Goal: Task Accomplishment & Management: Use online tool/utility

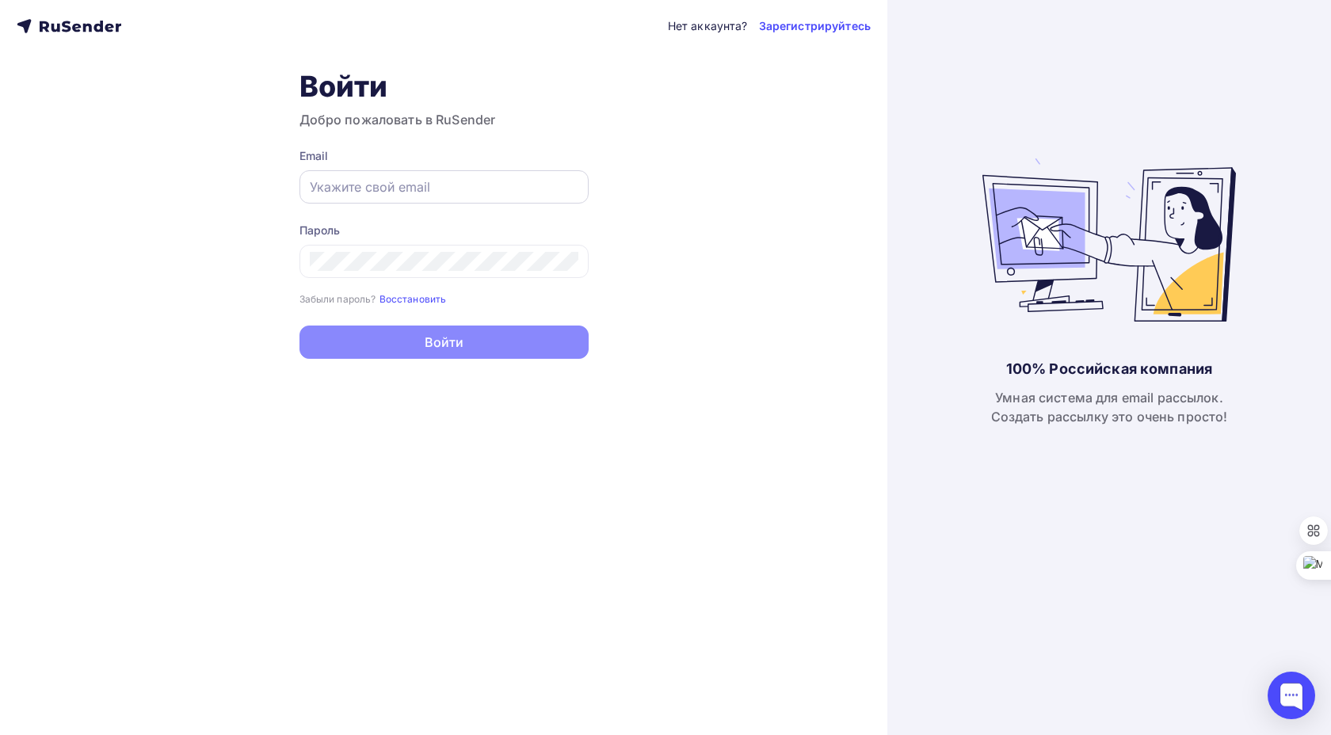
click at [356, 183] on input "text" at bounding box center [444, 186] width 269 height 19
type input "[EMAIL_ADDRESS][DOMAIN_NAME]"
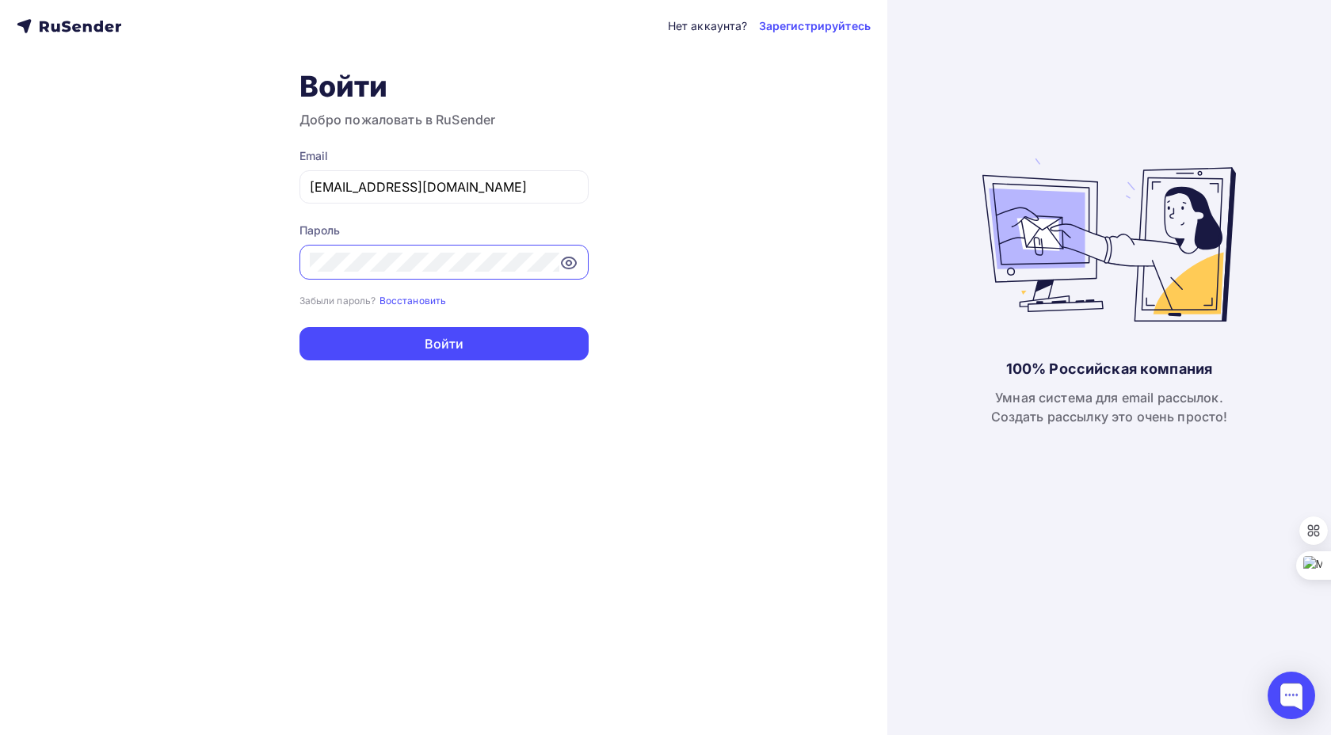
click at [299, 327] on button "Войти" at bounding box center [443, 343] width 289 height 33
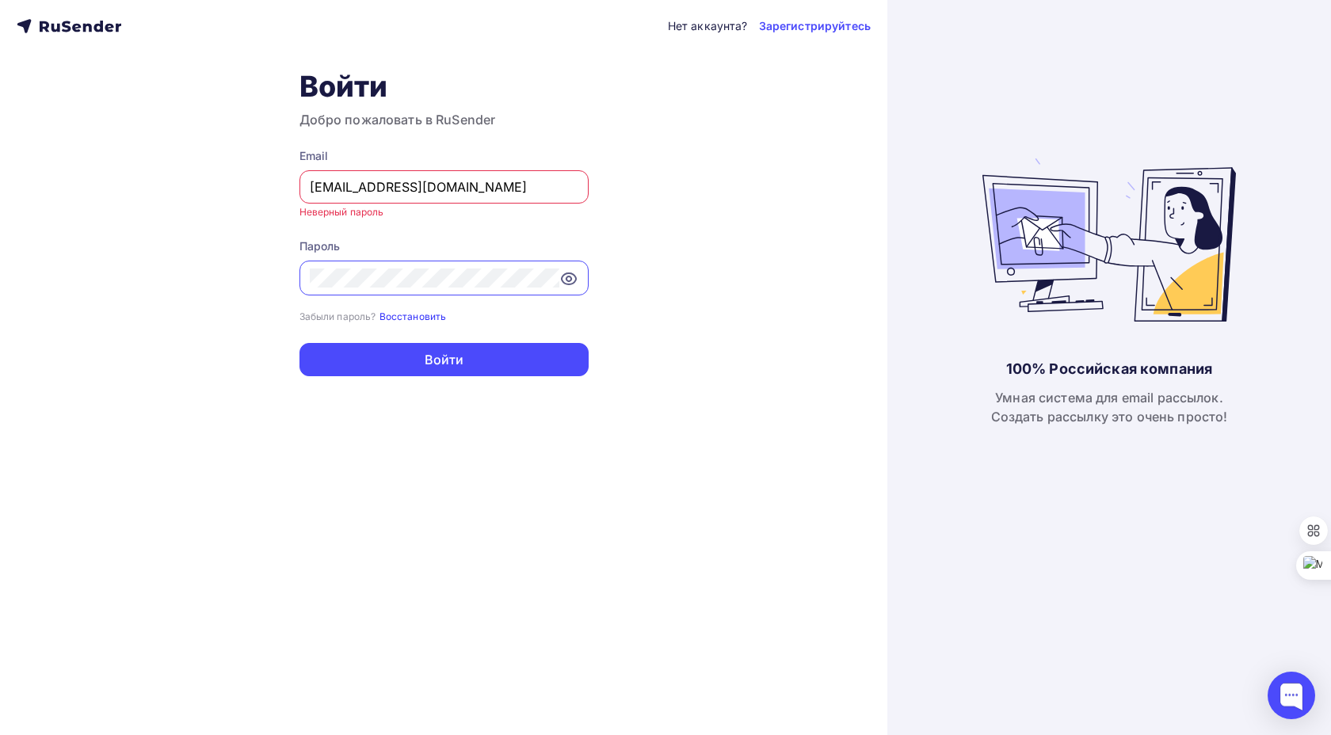
click at [396, 317] on small "Восстановить" at bounding box center [412, 317] width 67 height 12
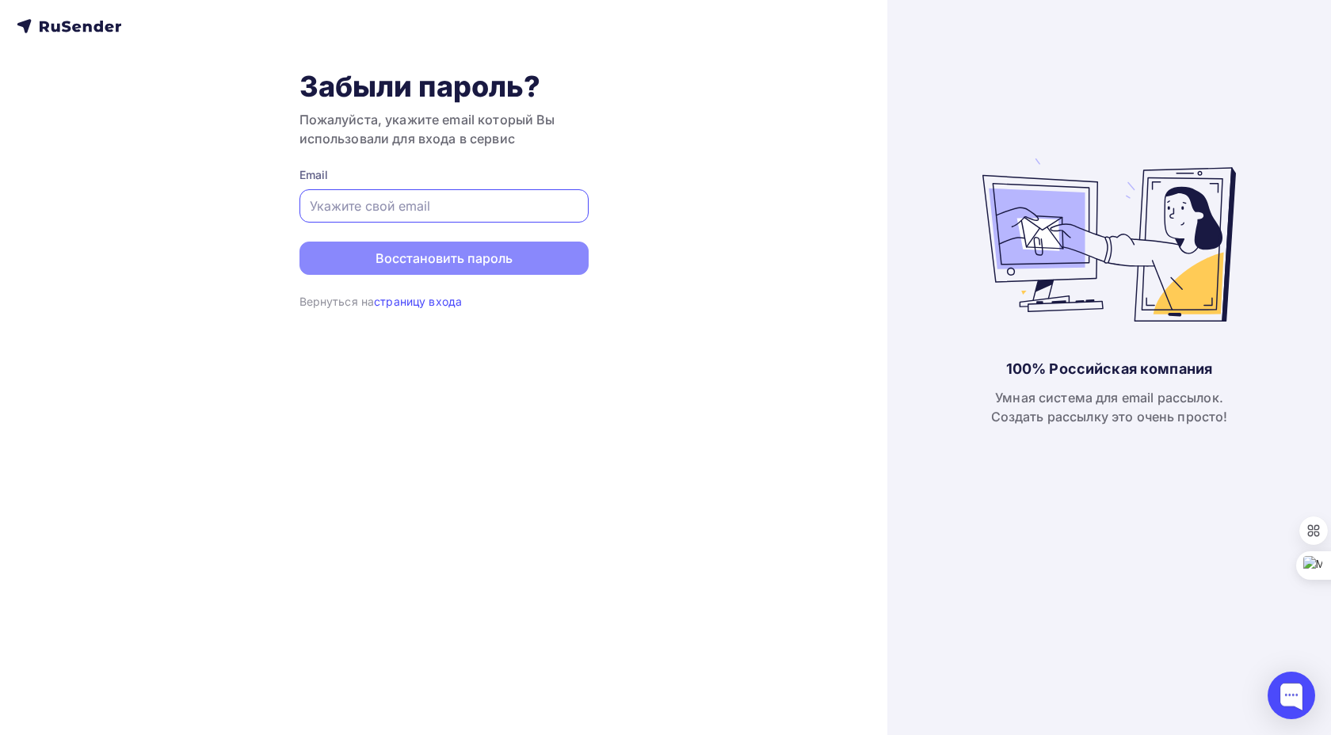
click at [356, 203] on input "text" at bounding box center [444, 205] width 269 height 19
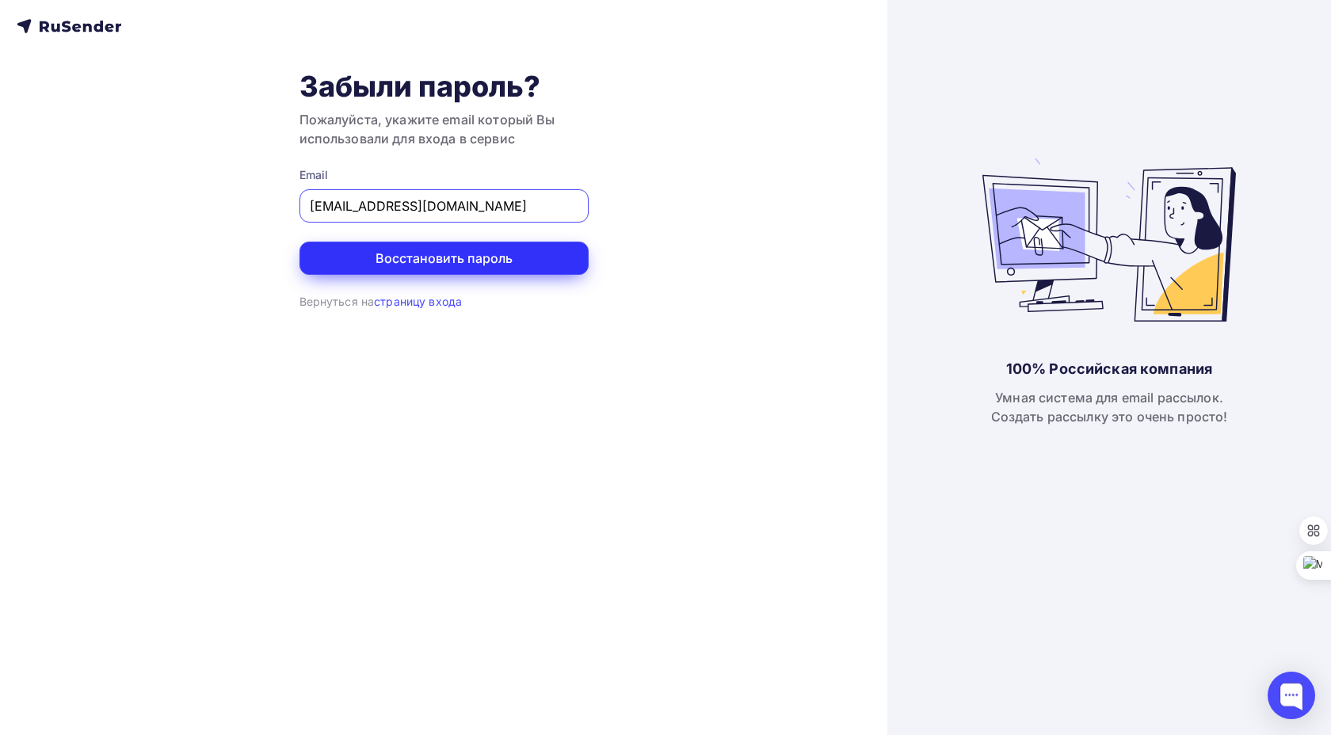
click at [415, 262] on button "Восстановить пароль" at bounding box center [443, 258] width 289 height 33
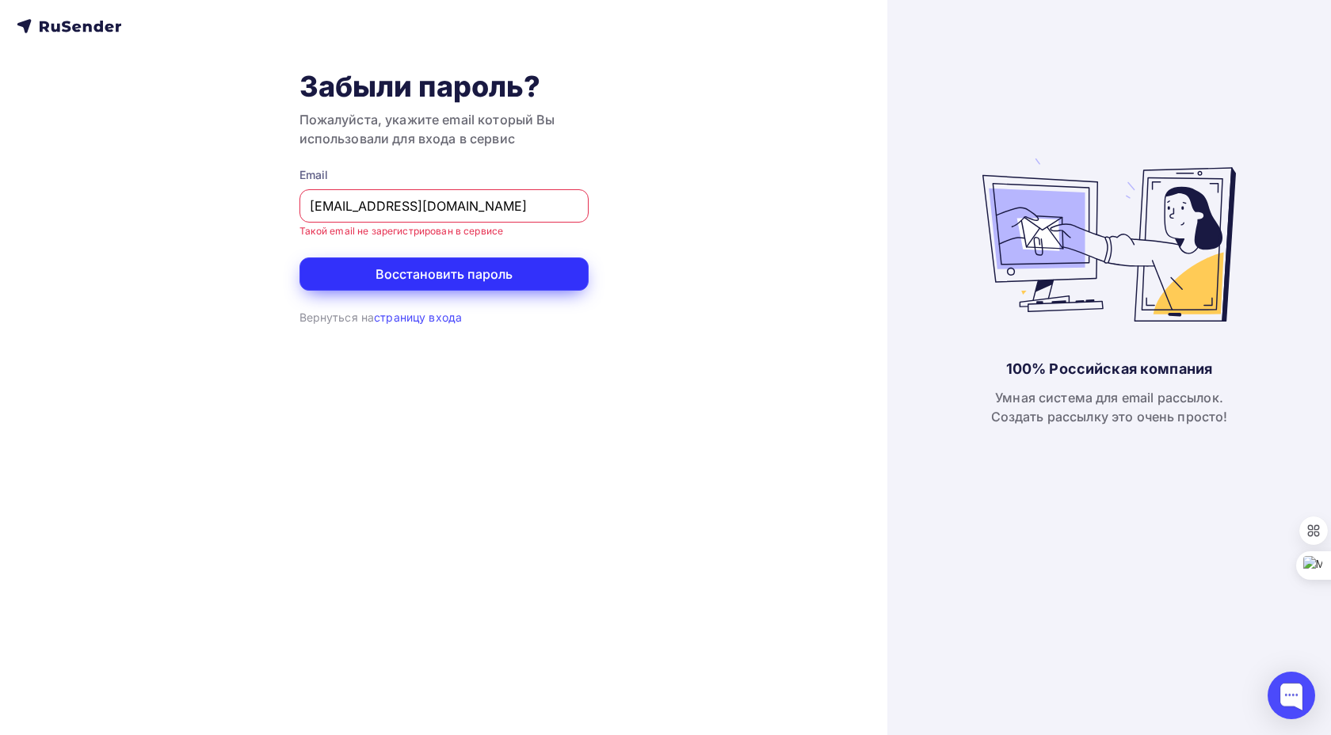
click at [414, 269] on button "Восстановить пароль" at bounding box center [443, 273] width 289 height 33
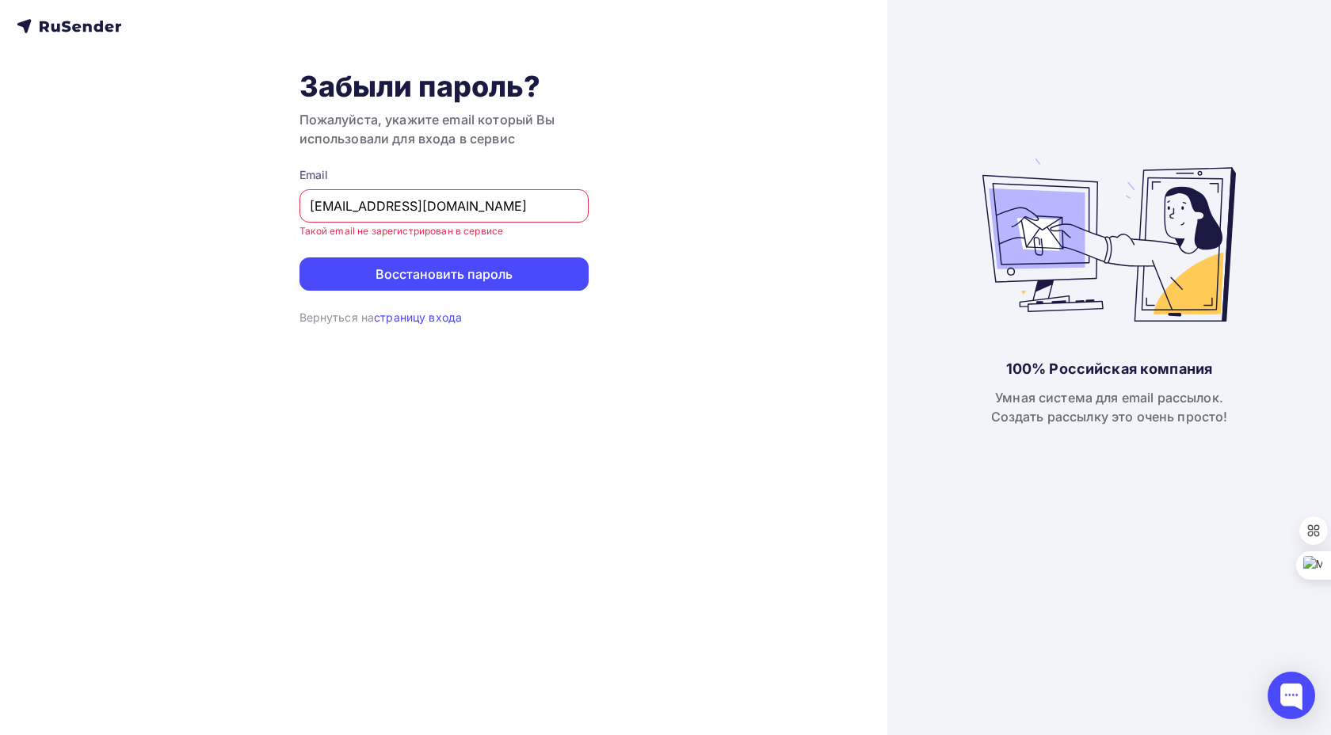
drag, startPoint x: 448, startPoint y: 208, endPoint x: 387, endPoint y: 210, distance: 60.3
click at [387, 212] on input "[EMAIL_ADDRESS][DOMAIN_NAME]" at bounding box center [444, 205] width 269 height 19
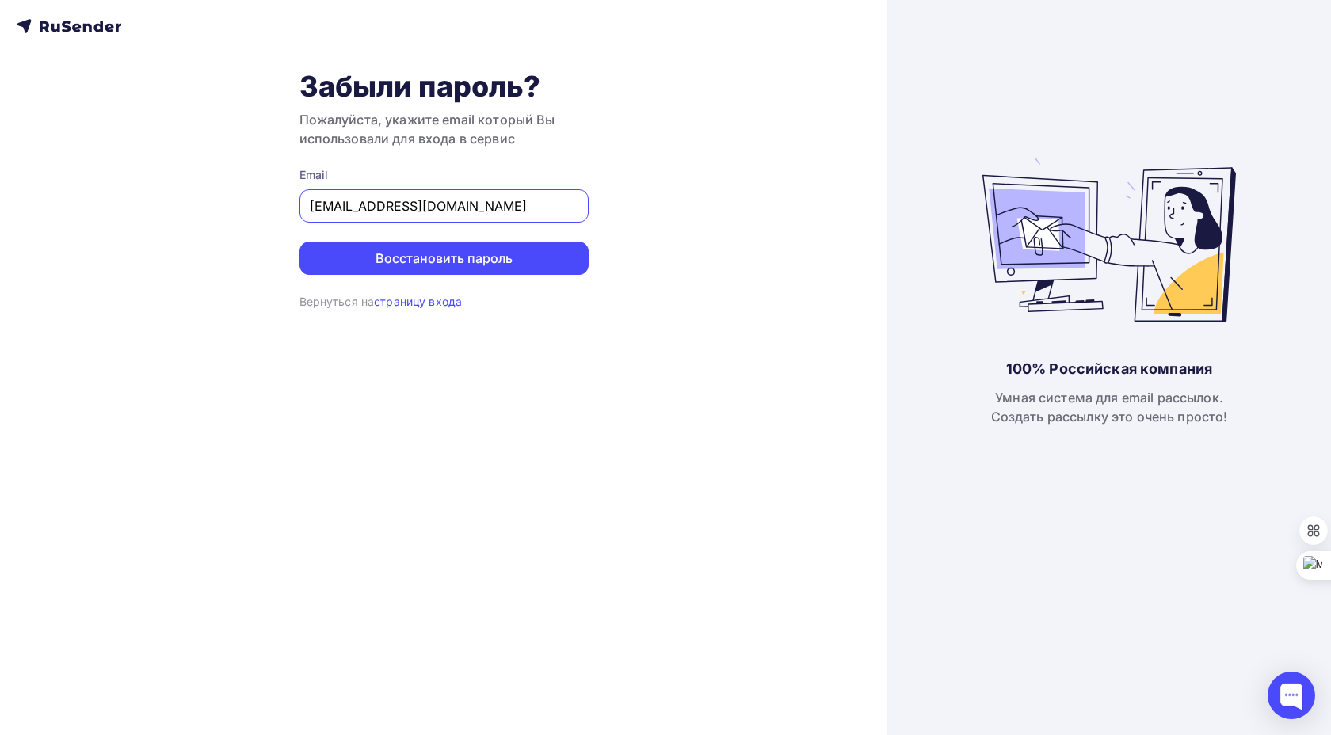
click at [299, 242] on button "Восстановить пароль" at bounding box center [443, 258] width 289 height 33
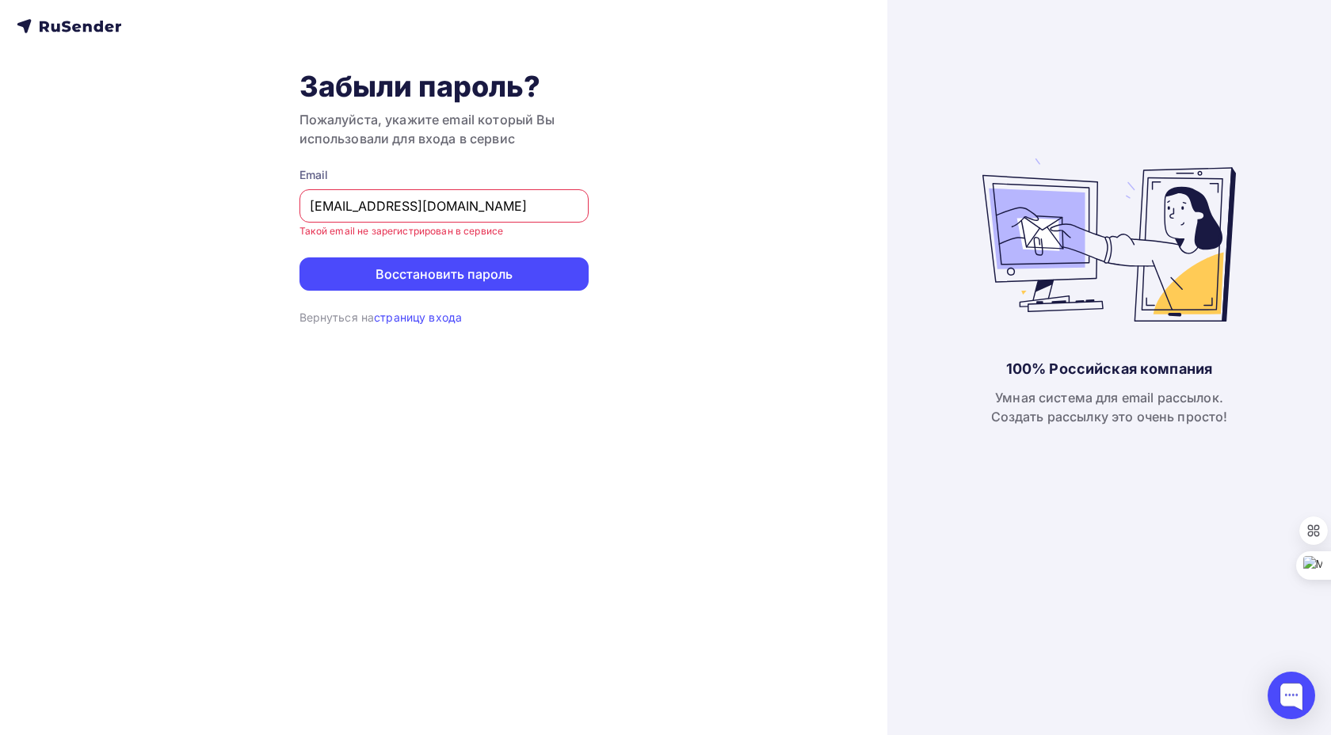
click at [392, 209] on input "pavelka72@gya.ru" at bounding box center [444, 205] width 269 height 19
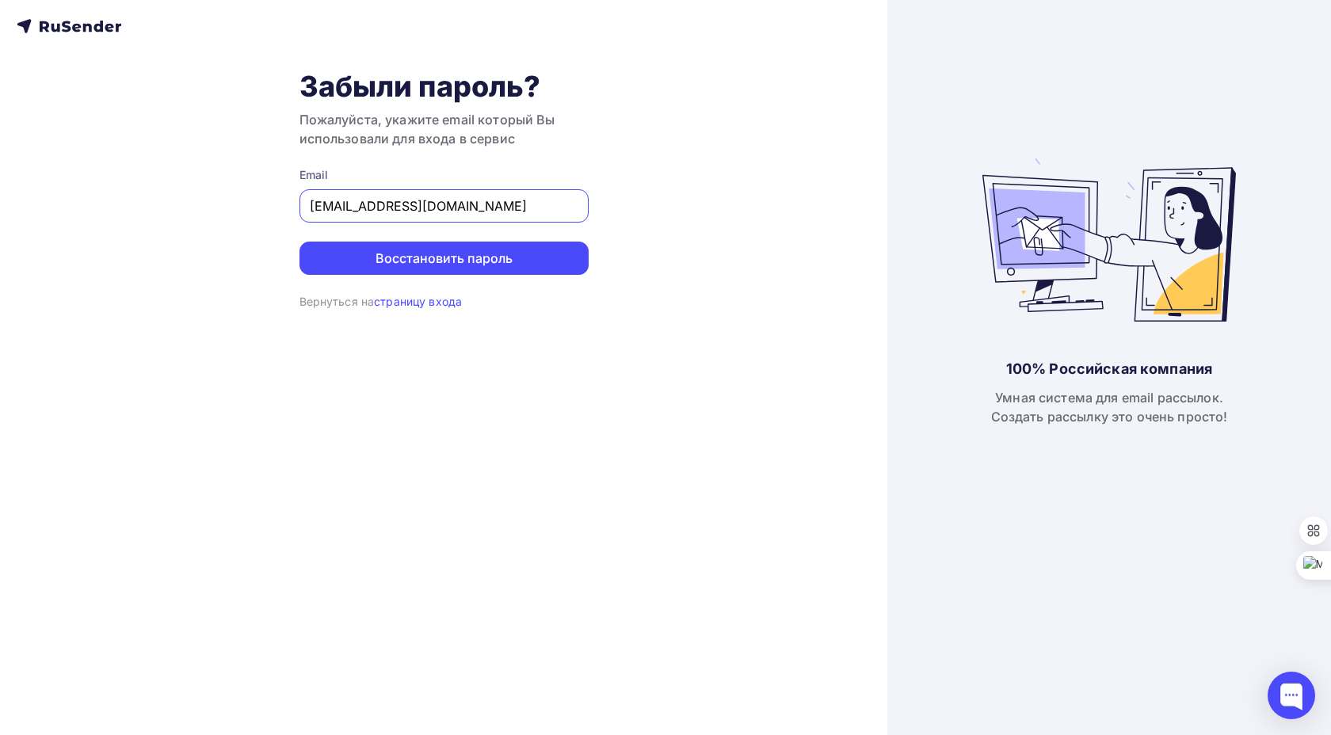
type input "[EMAIL_ADDRESS][DOMAIN_NAME]"
click at [299, 242] on button "Восстановить пароль" at bounding box center [443, 258] width 289 height 33
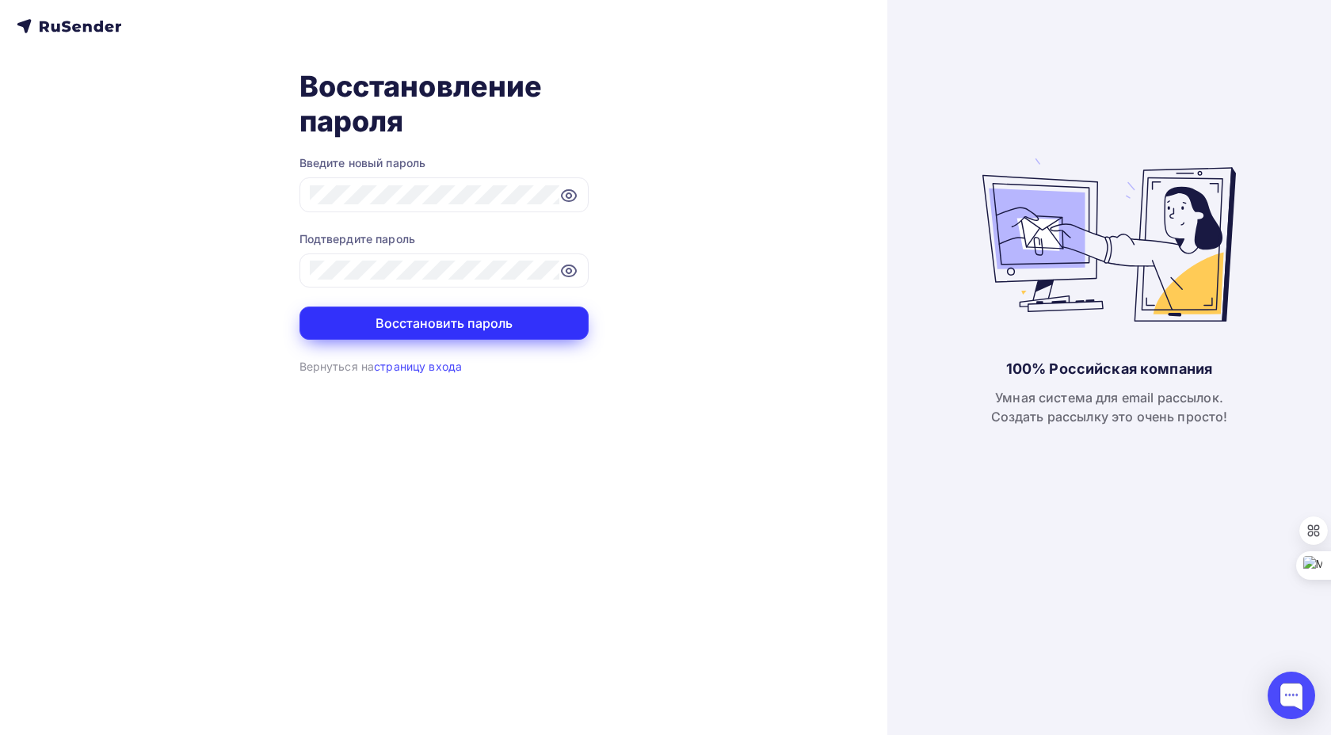
click at [466, 319] on button "Восстановить пароль" at bounding box center [443, 323] width 289 height 33
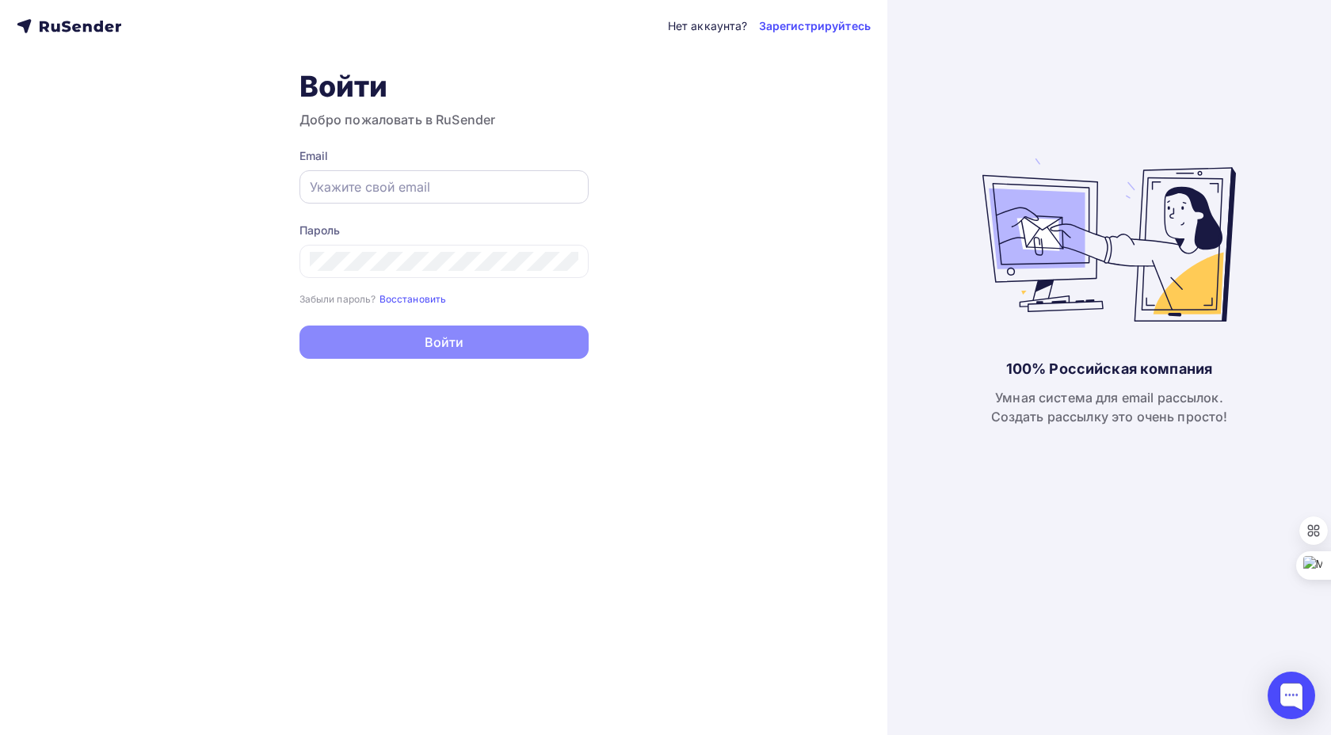
click at [337, 186] on input "text" at bounding box center [444, 186] width 269 height 19
type input "[EMAIL_ADDRESS][DOMAIN_NAME]"
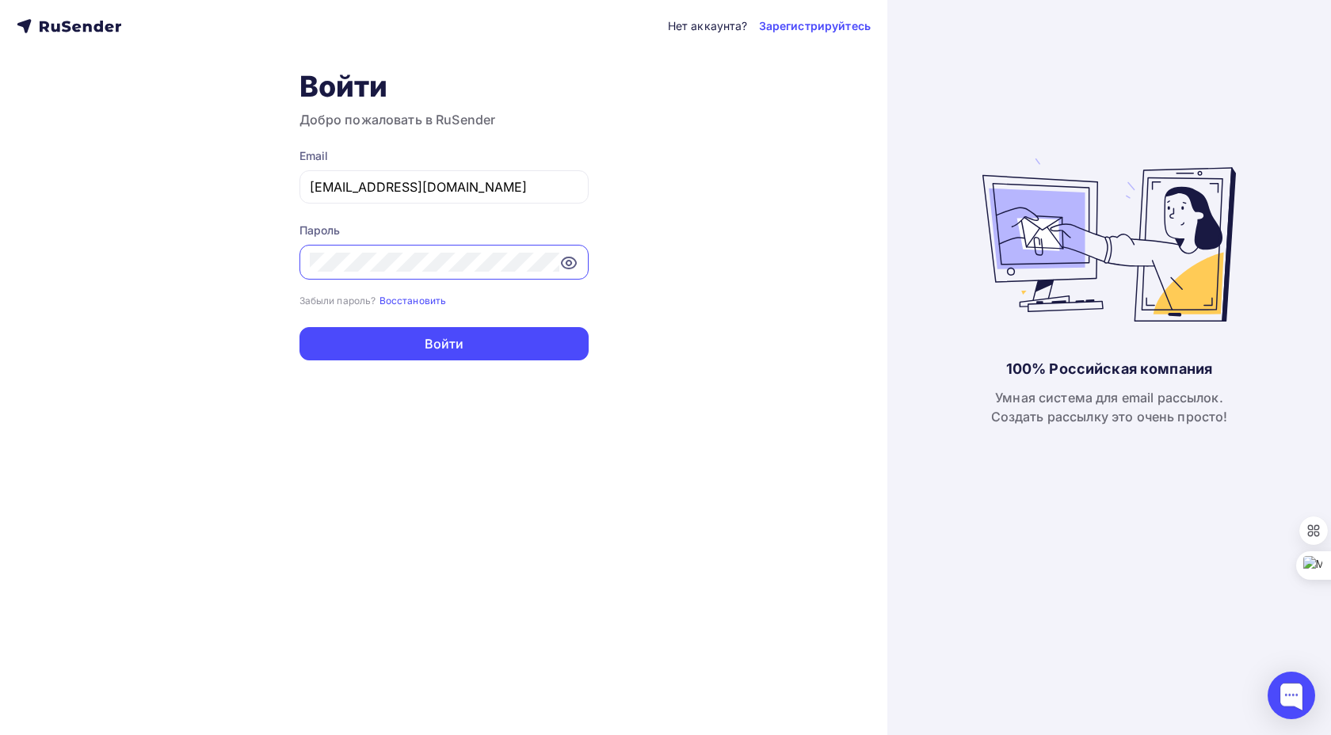
click at [299, 327] on button "Войти" at bounding box center [443, 343] width 289 height 33
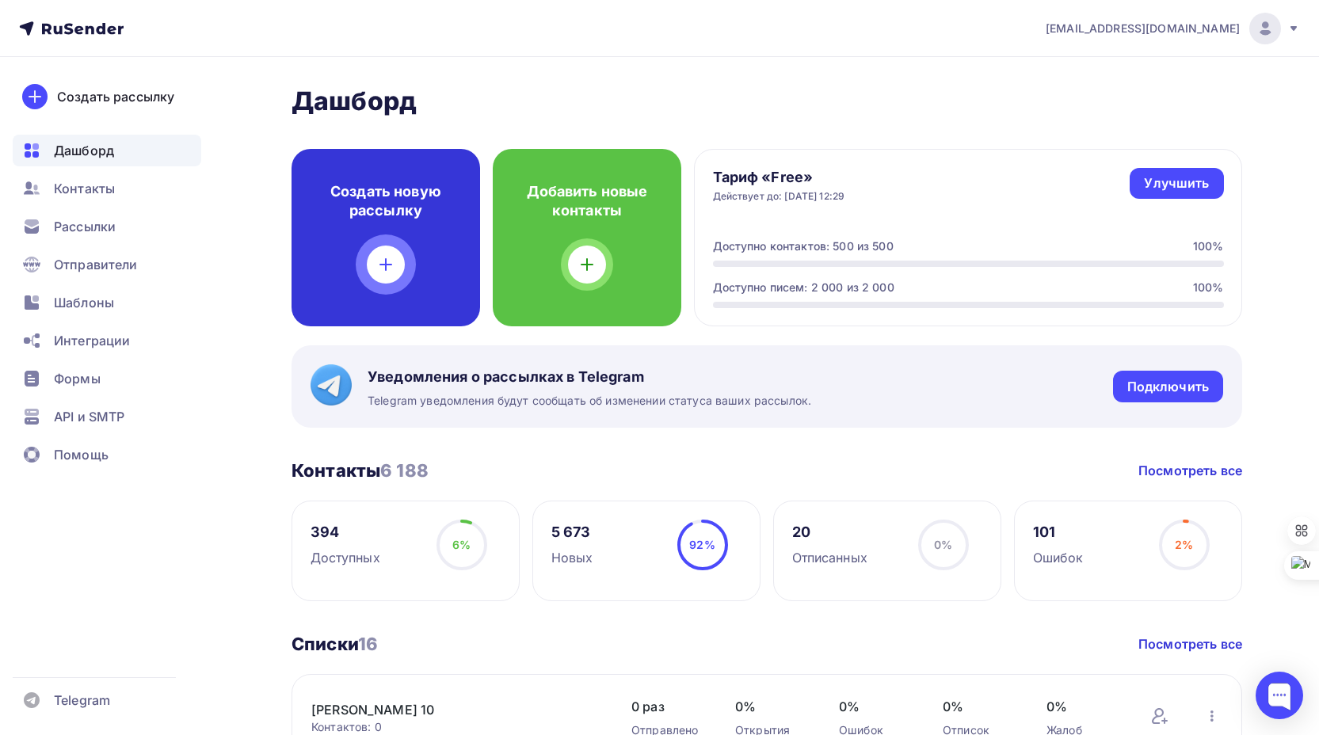
scroll to position [79, 0]
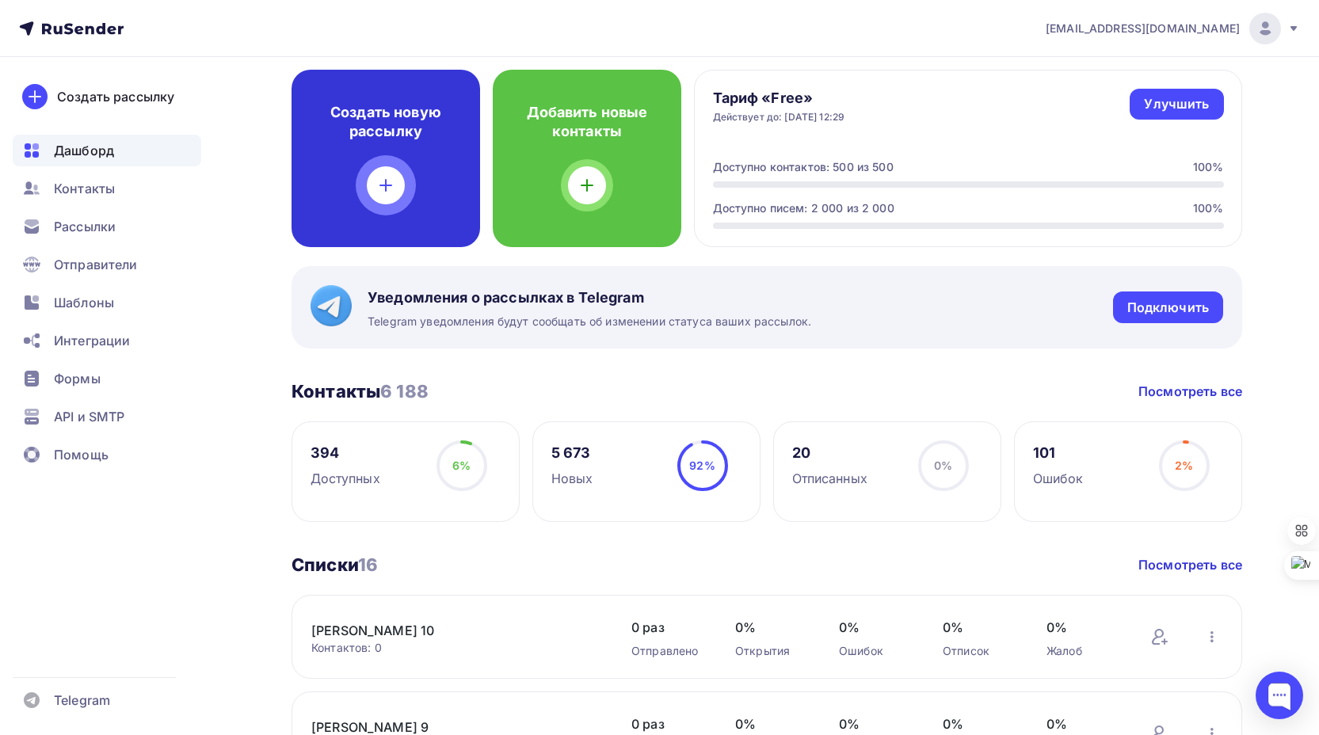
click at [388, 179] on icon at bounding box center [385, 185] width 19 height 19
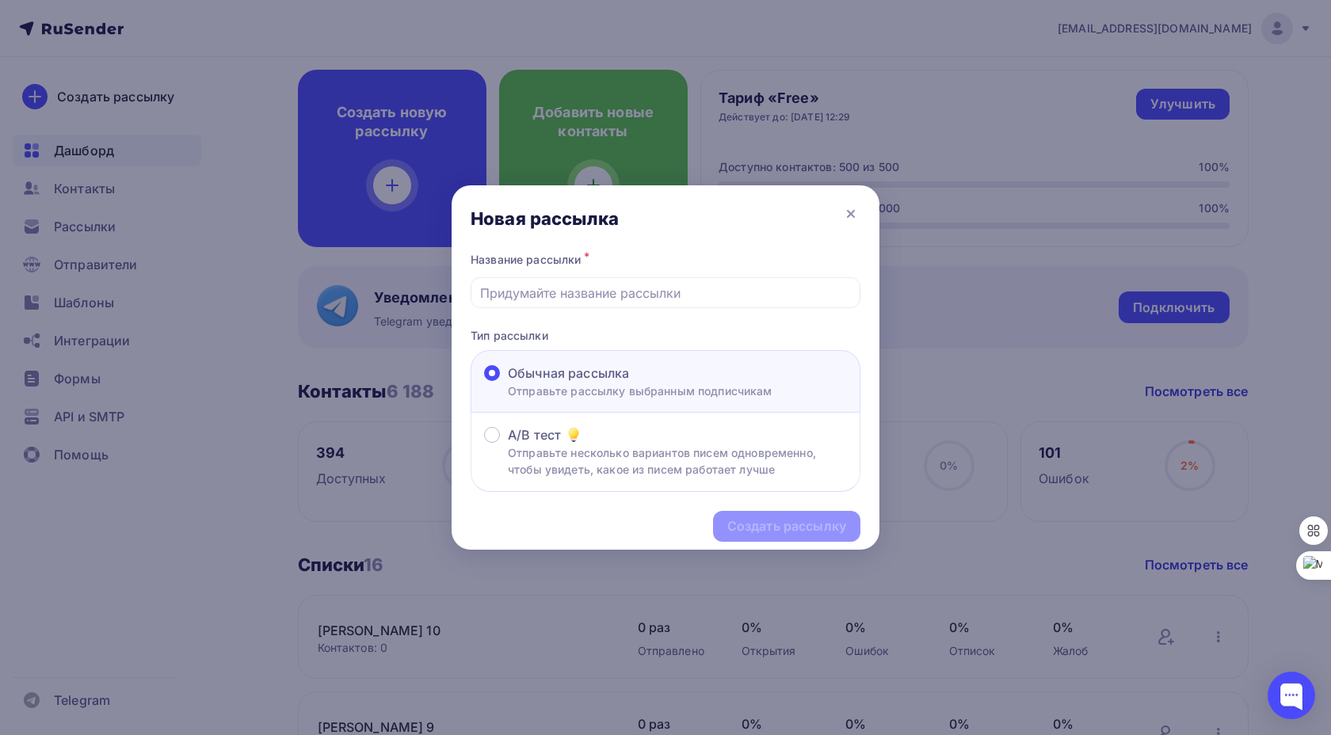
click at [605, 383] on p "Отправьте рассылку выбранным подписчикам" at bounding box center [640, 391] width 265 height 17
click at [508, 383] on input "Обычная рассылка Отправьте рассылку выбранным подписчикам" at bounding box center [508, 383] width 0 height 0
click at [573, 294] on input "text" at bounding box center [666, 293] width 372 height 19
type input "C"
type input "СФИНКС0809"
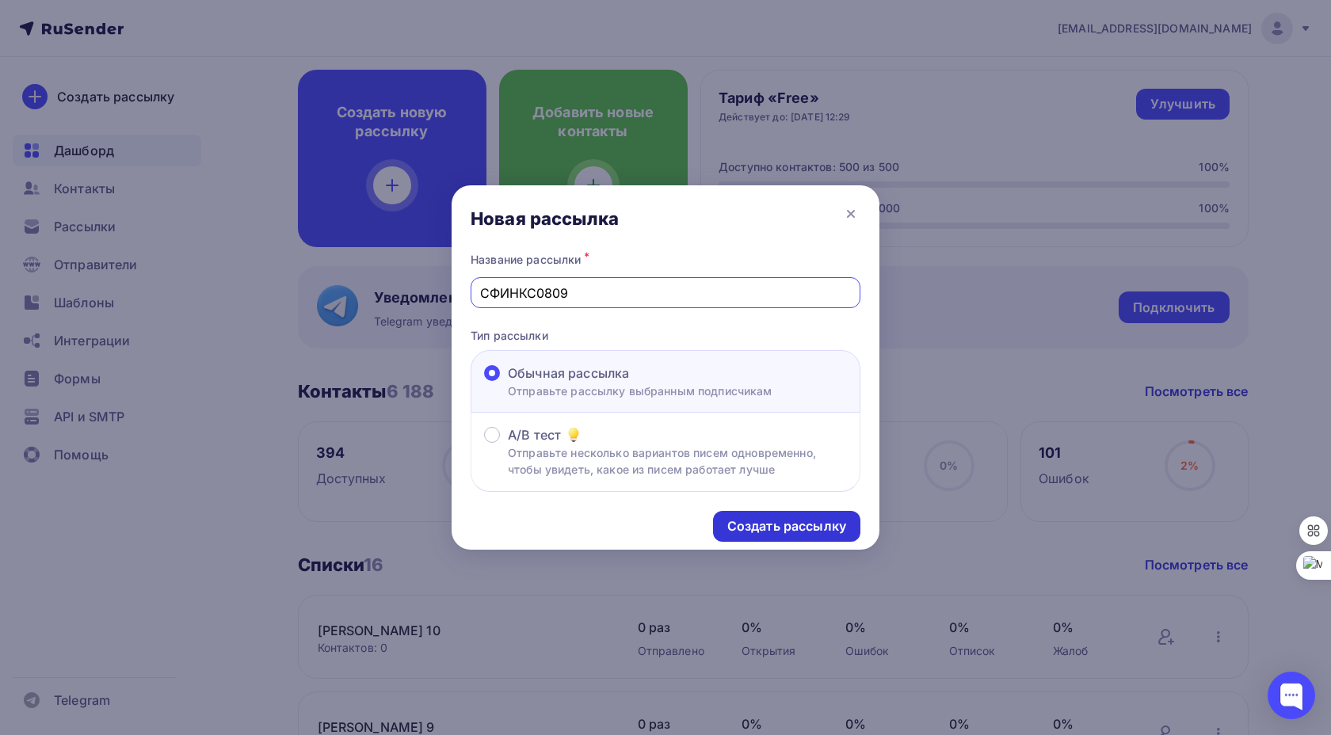
click at [777, 527] on div "Создать рассылку" at bounding box center [786, 526] width 119 height 18
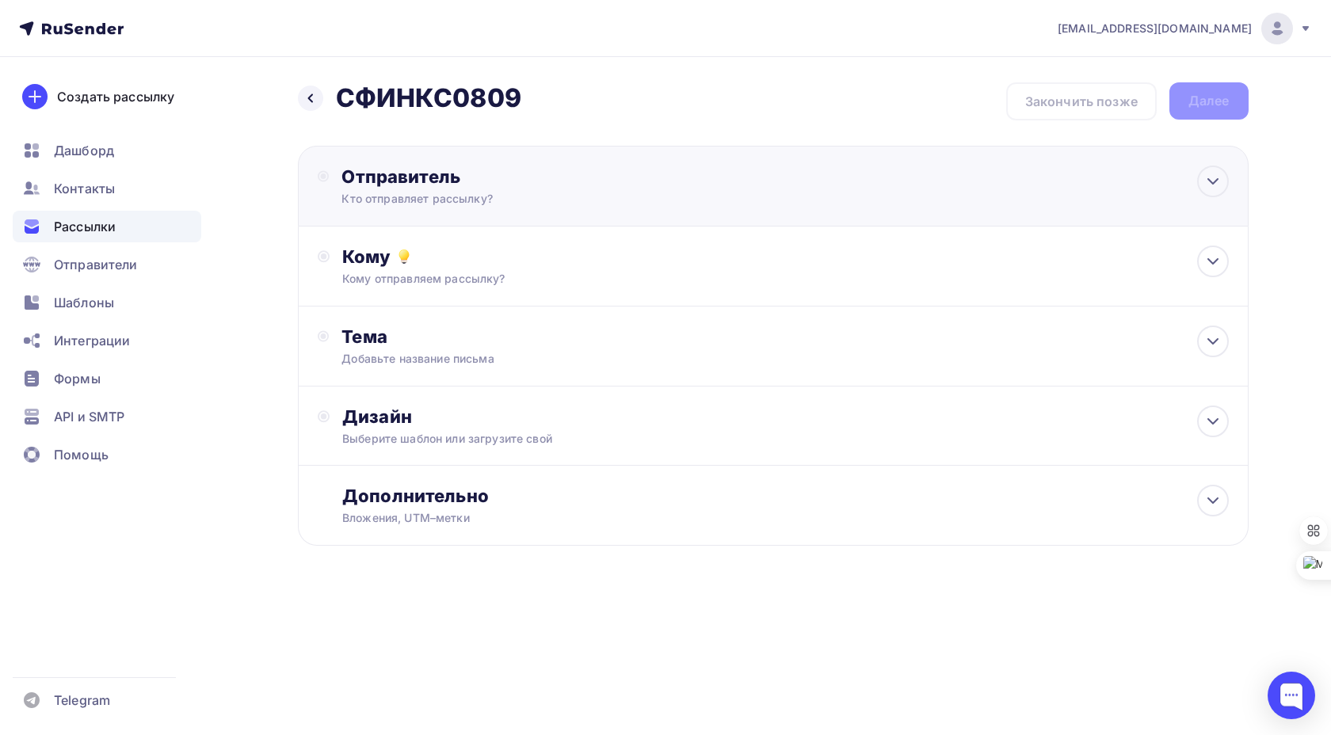
click at [611, 194] on div "Кто отправляет рассылку?" at bounding box center [495, 199] width 309 height 16
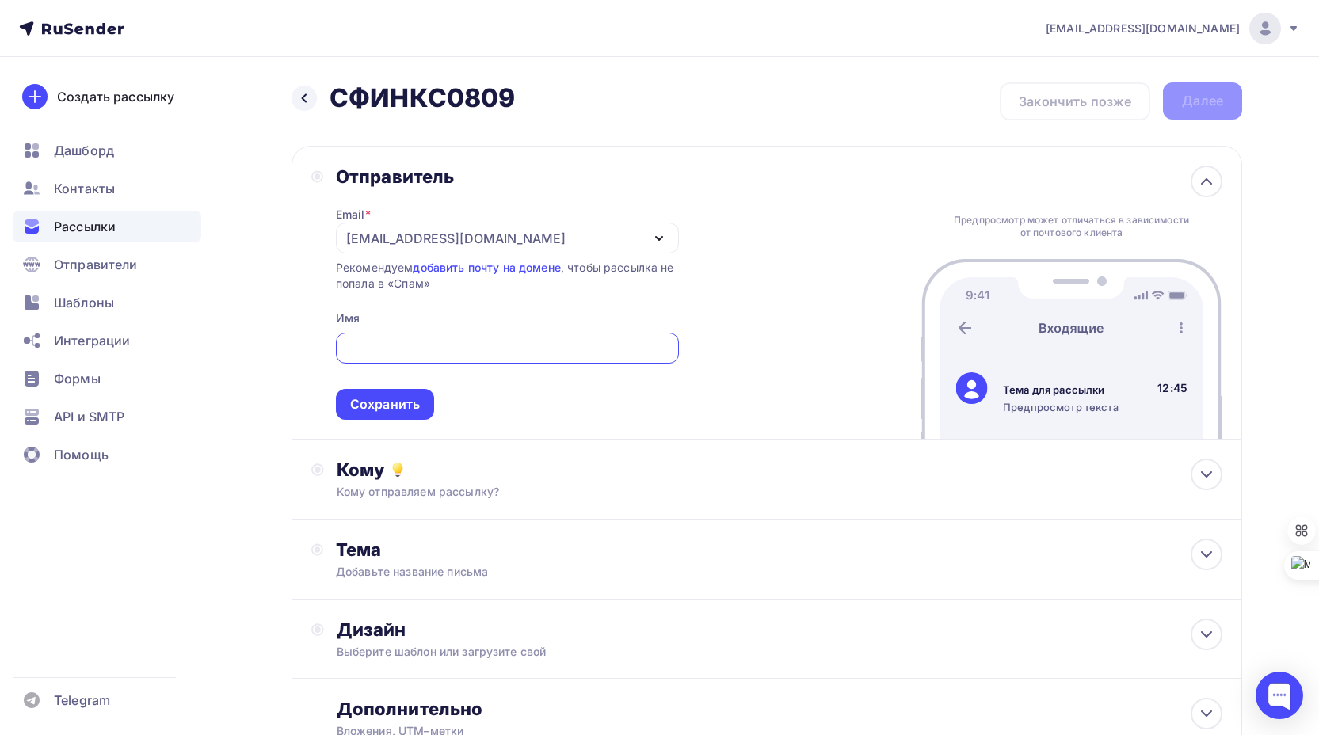
click at [490, 236] on div "[EMAIL_ADDRESS][DOMAIN_NAME]" at bounding box center [507, 238] width 343 height 31
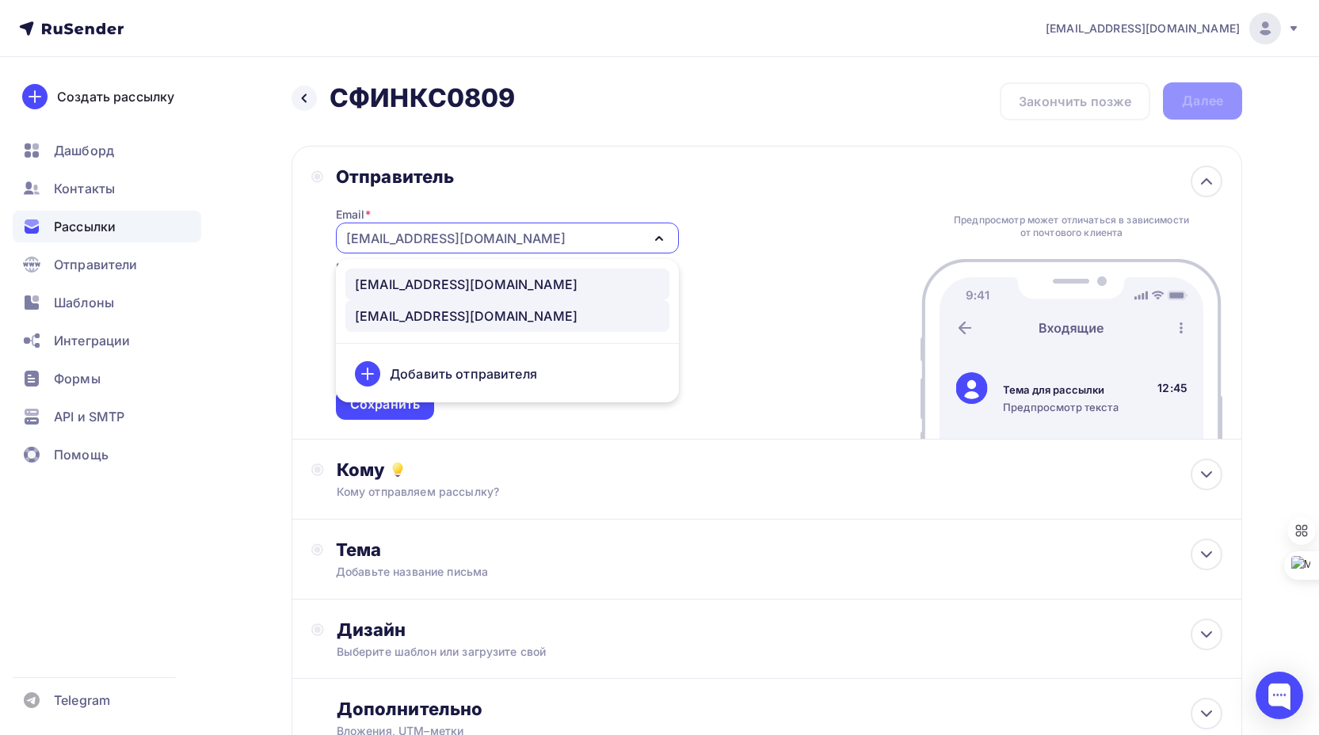
click at [467, 280] on div "[EMAIL_ADDRESS][DOMAIN_NAME]" at bounding box center [466, 284] width 223 height 19
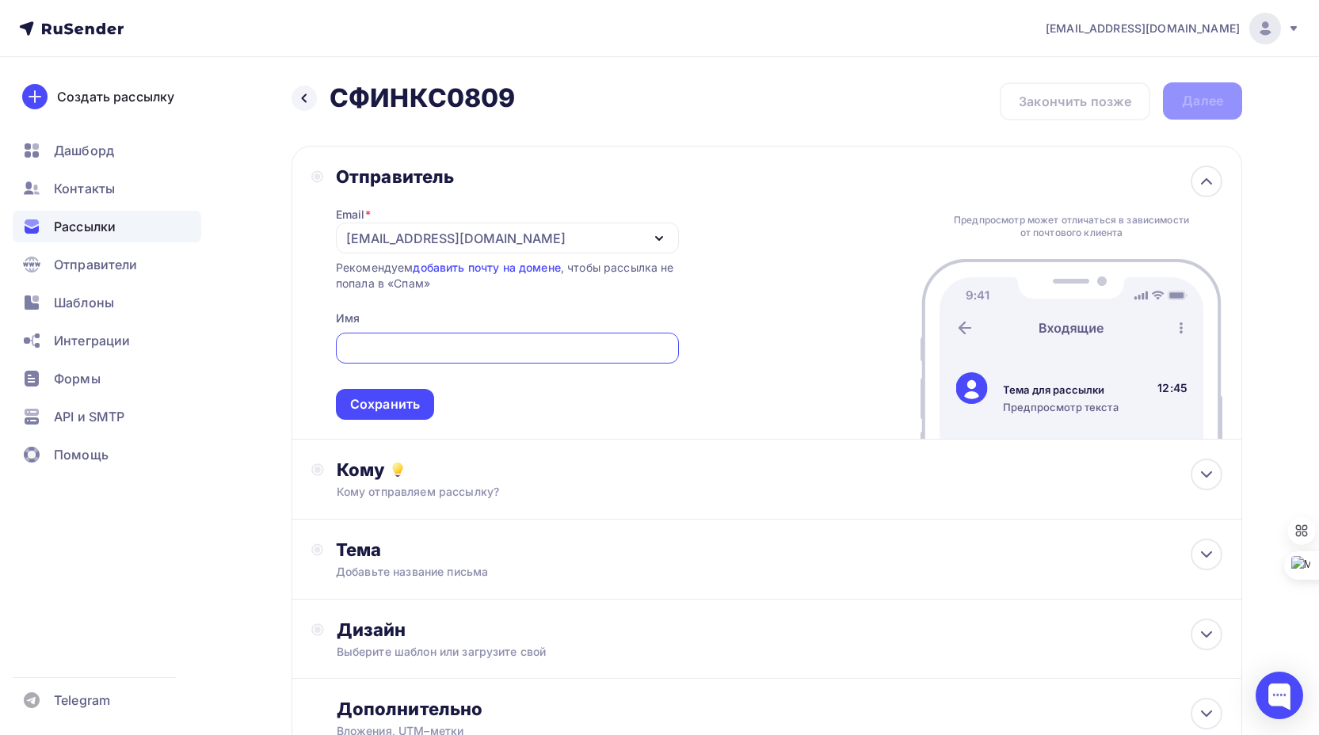
click at [433, 343] on input "text" at bounding box center [507, 348] width 325 height 19
type input "Пинпоинтеры СФИНКС"
click at [392, 402] on div "Сохранить" at bounding box center [385, 404] width 70 height 18
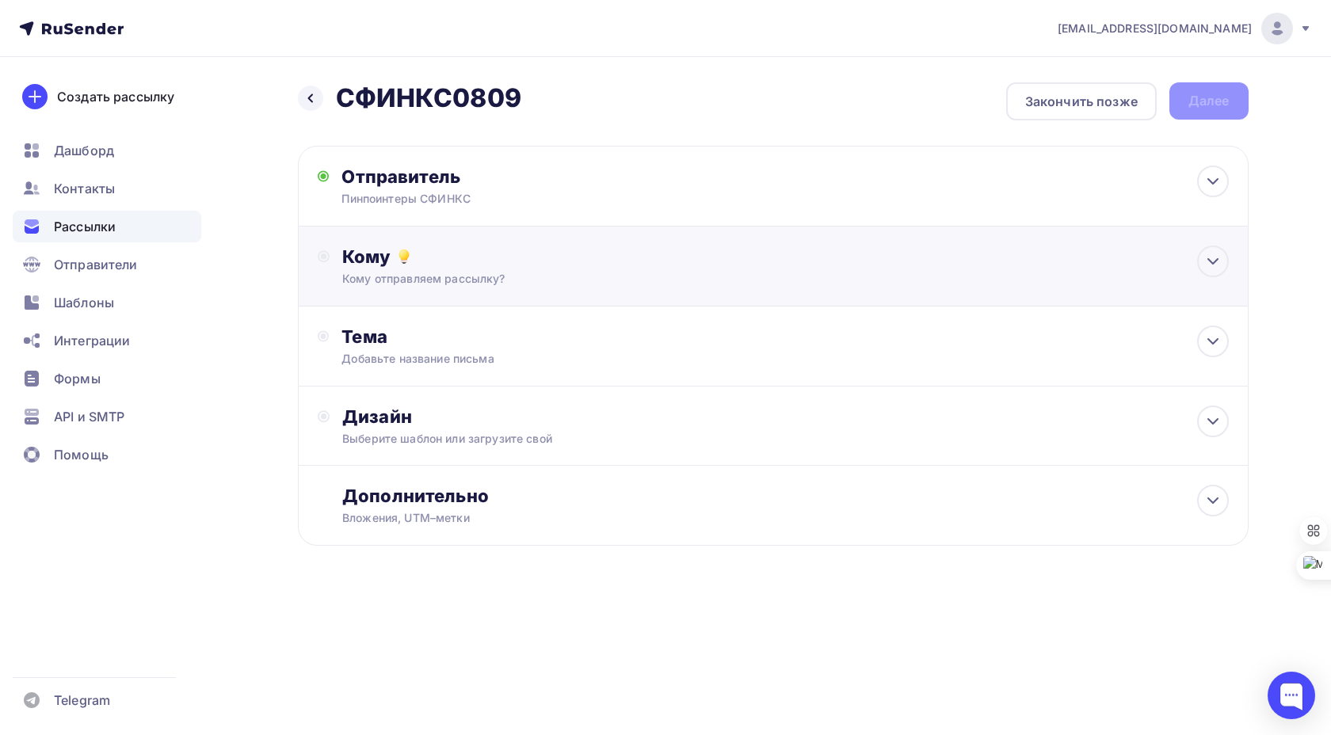
click at [585, 256] on div "Кому" at bounding box center [785, 257] width 886 height 22
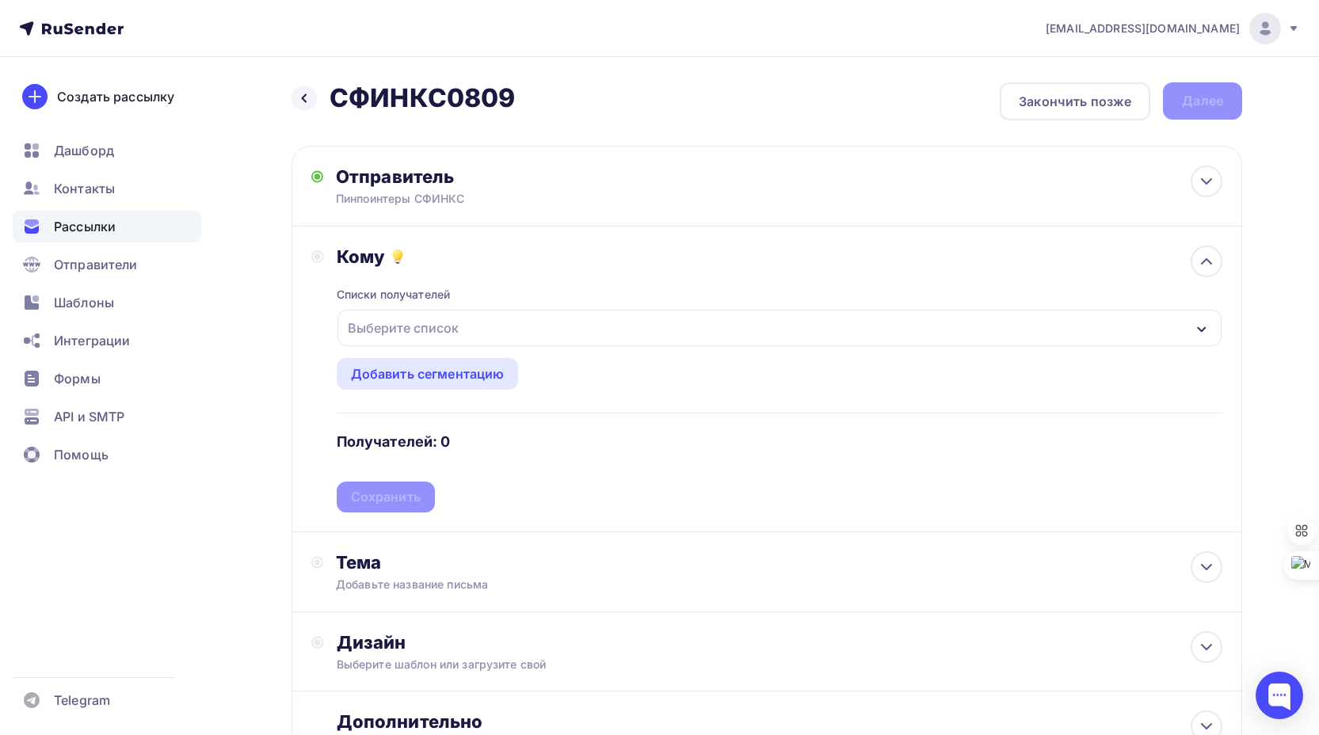
click at [608, 325] on div "Выберите список" at bounding box center [779, 328] width 884 height 36
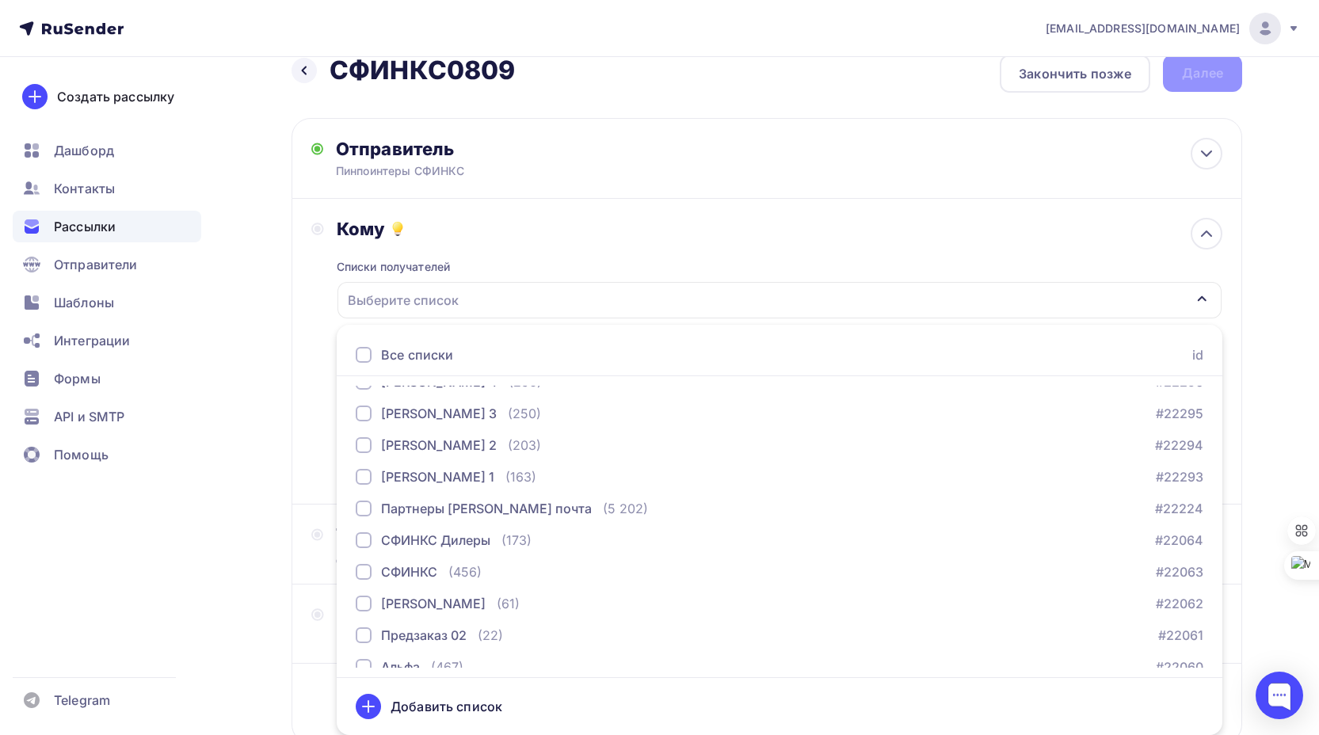
scroll to position [162, 0]
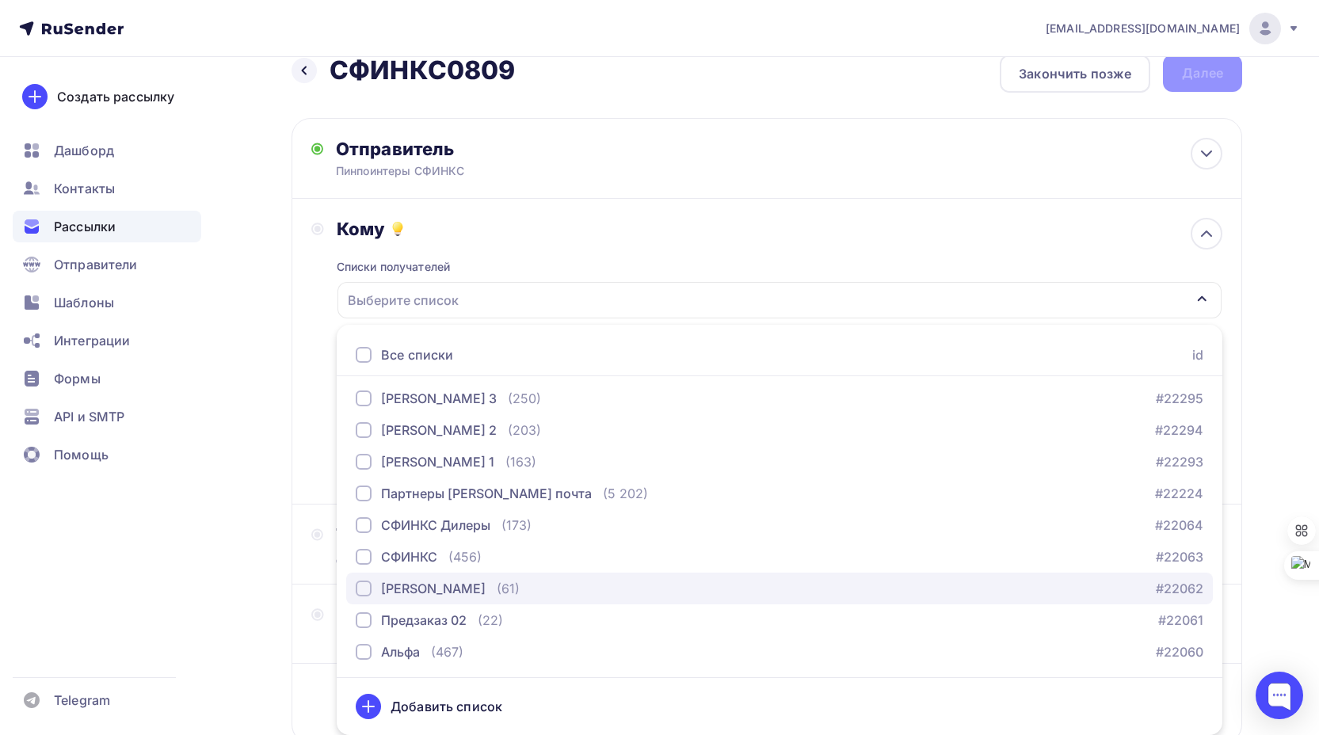
click at [363, 589] on div "button" at bounding box center [364, 589] width 16 height 16
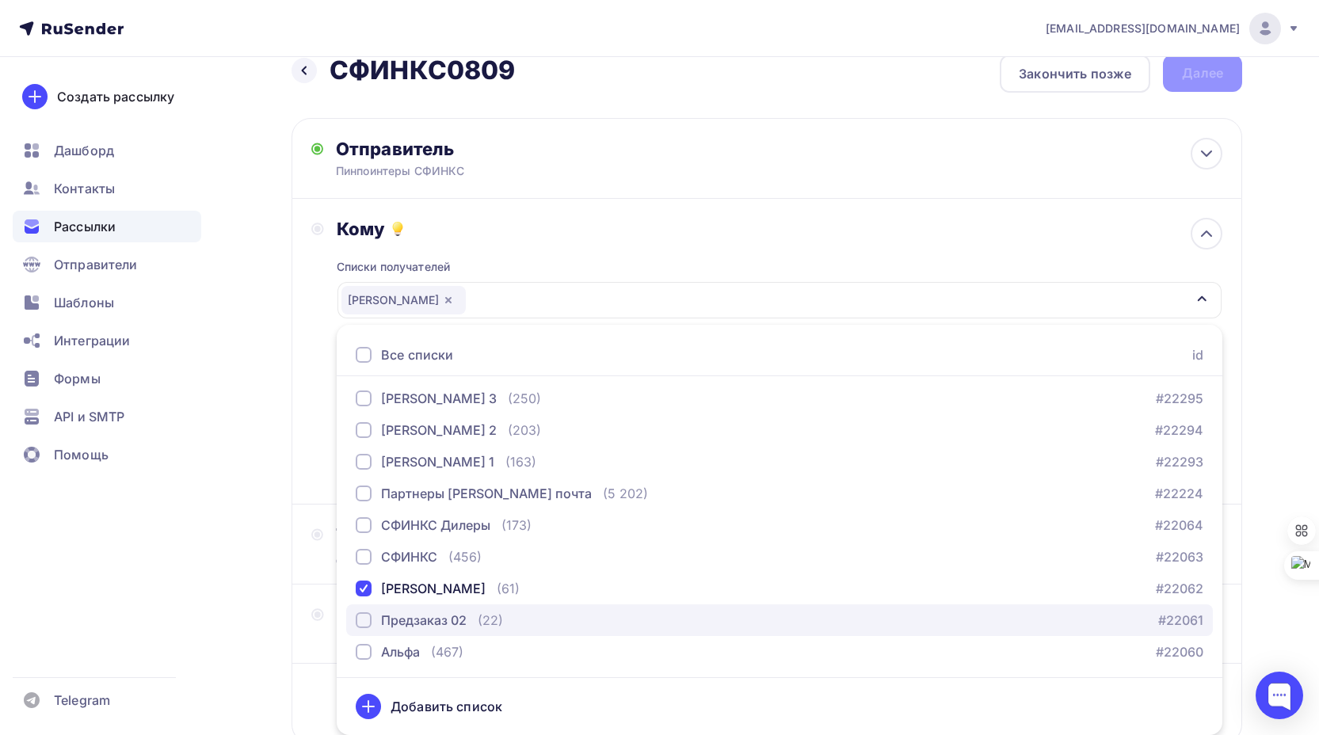
click at [364, 623] on div "button" at bounding box center [364, 620] width 16 height 16
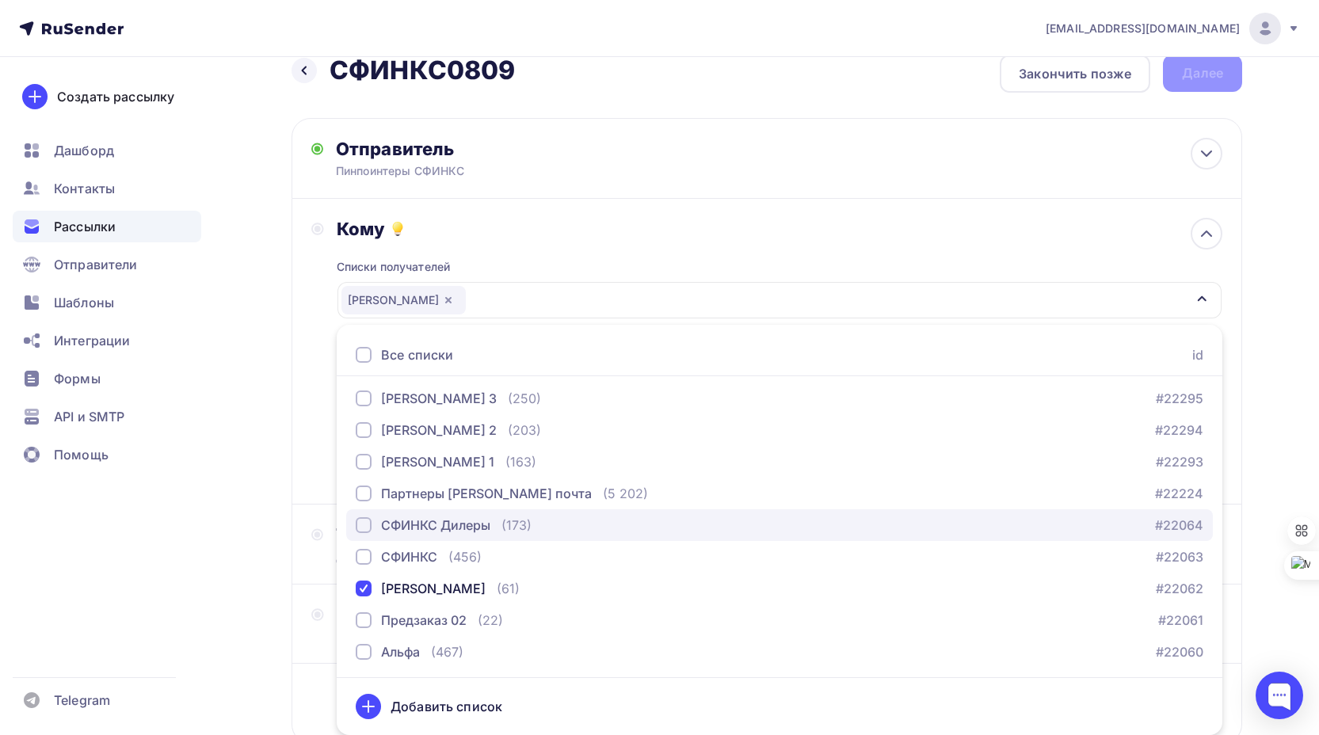
click at [364, 522] on div "button" at bounding box center [364, 525] width 16 height 16
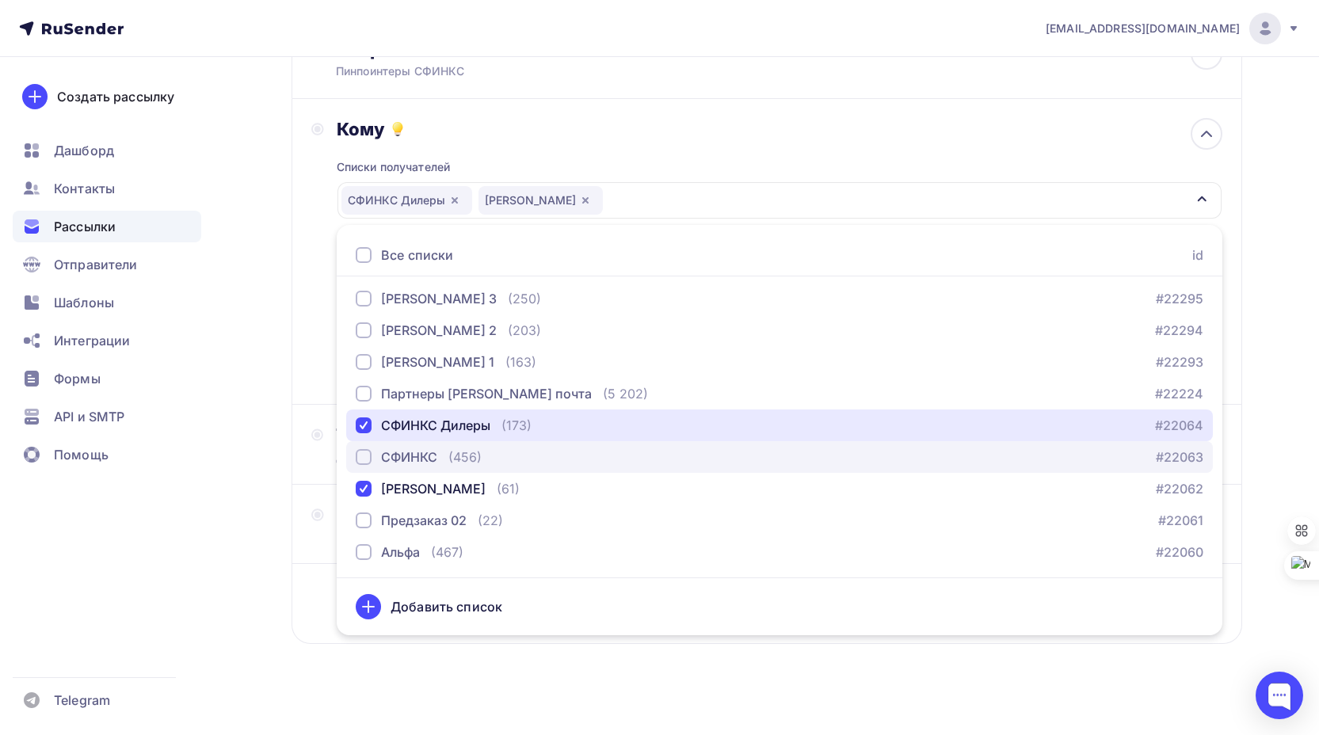
scroll to position [139, 0]
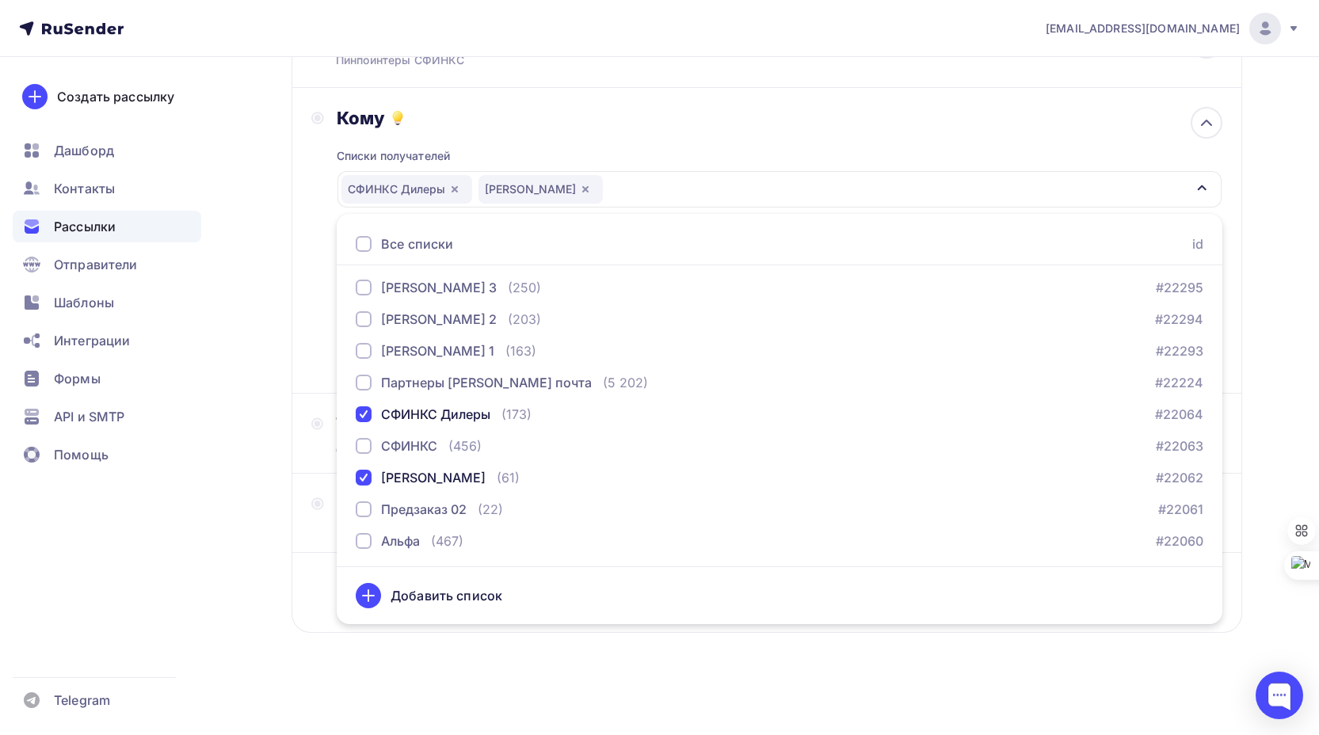
click at [265, 506] on div "Назад СФИНКС0809 СФИНКС0809 Закончить позже Далее Отправитель Пинпоинтеры СФИНК…" at bounding box center [659, 326] width 1298 height 817
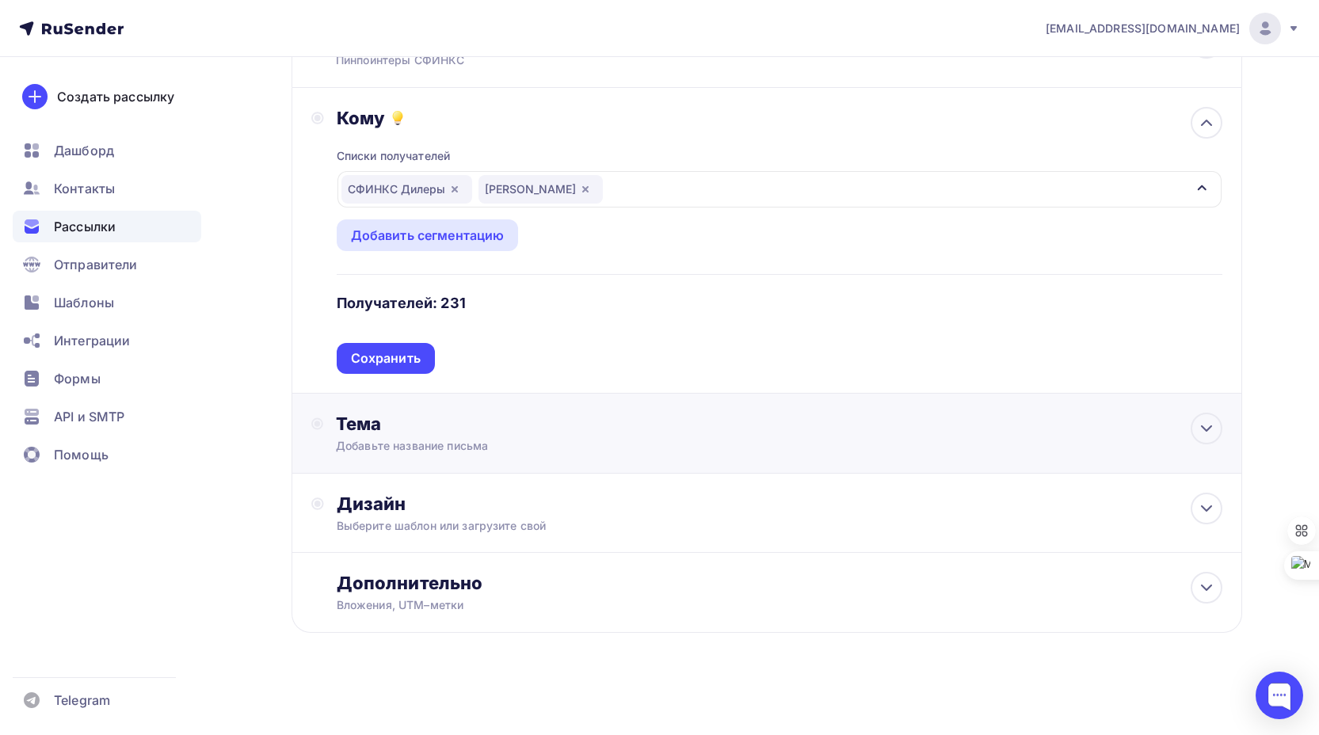
click at [460, 429] on div "Тема" at bounding box center [492, 424] width 313 height 22
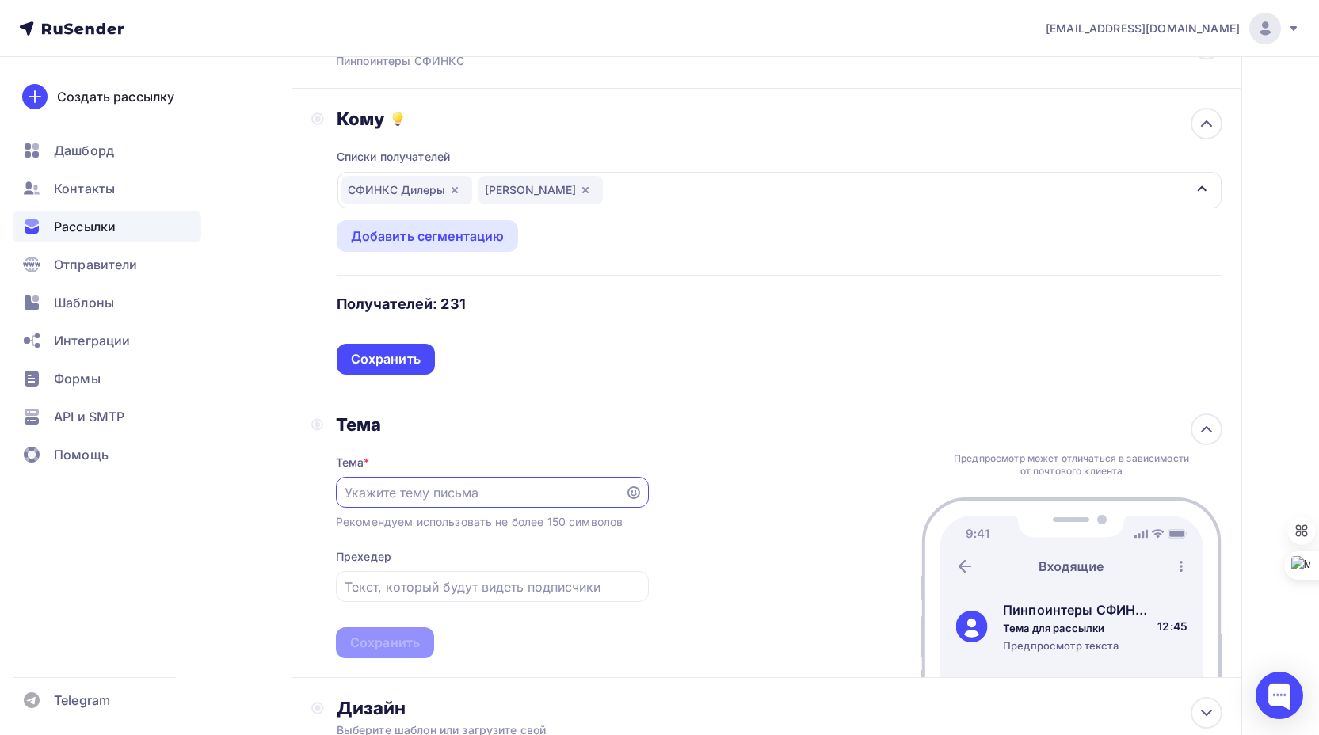
scroll to position [0, 0]
type input "Новые цены (они не всегда выше)"
click at [383, 592] on input "text" at bounding box center [492, 586] width 295 height 19
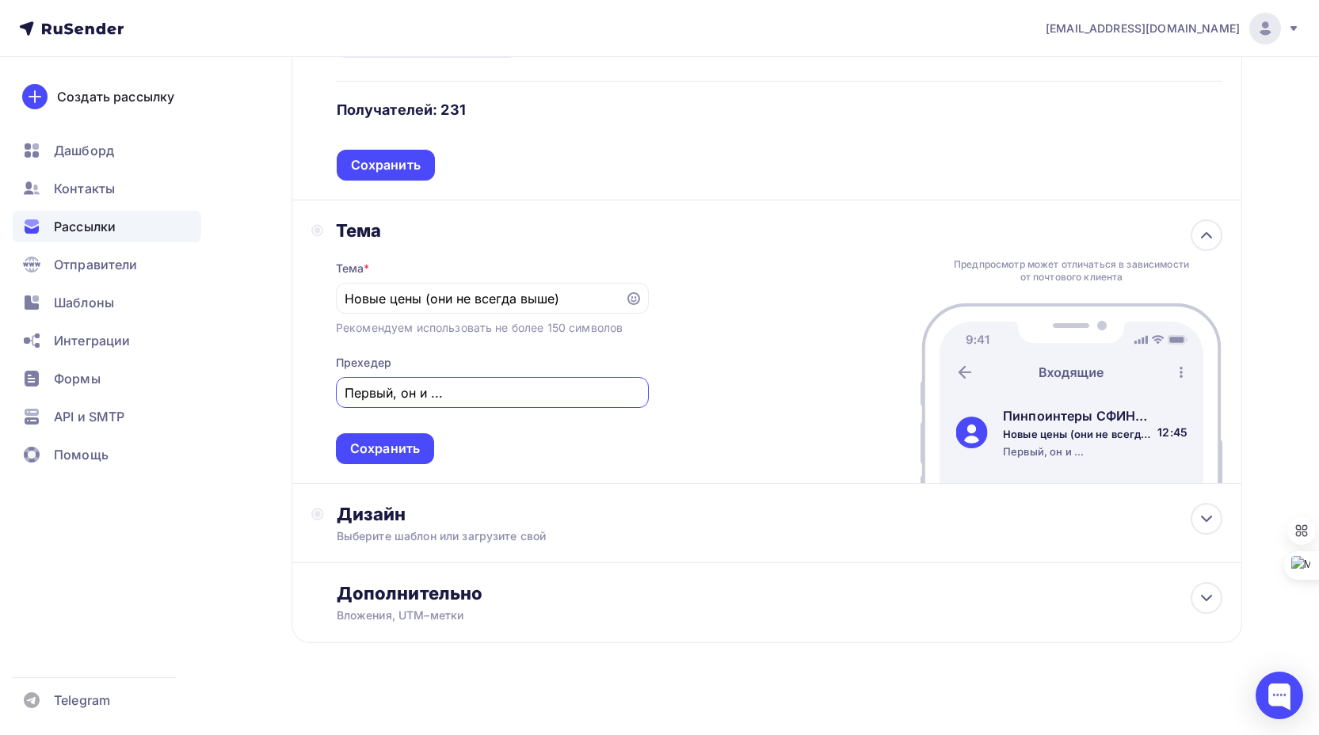
scroll to position [342, 0]
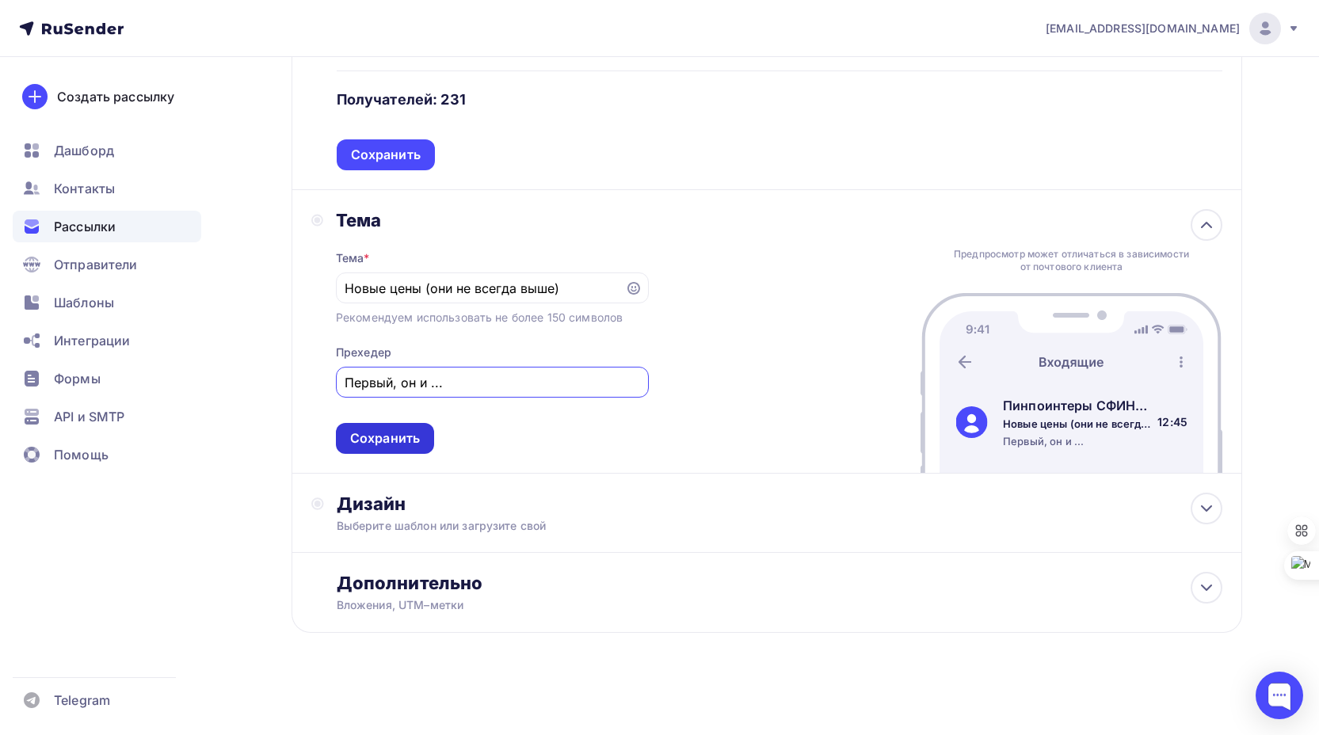
type input "Первый, он и ..."
click at [391, 432] on div "Сохранить" at bounding box center [385, 438] width 70 height 18
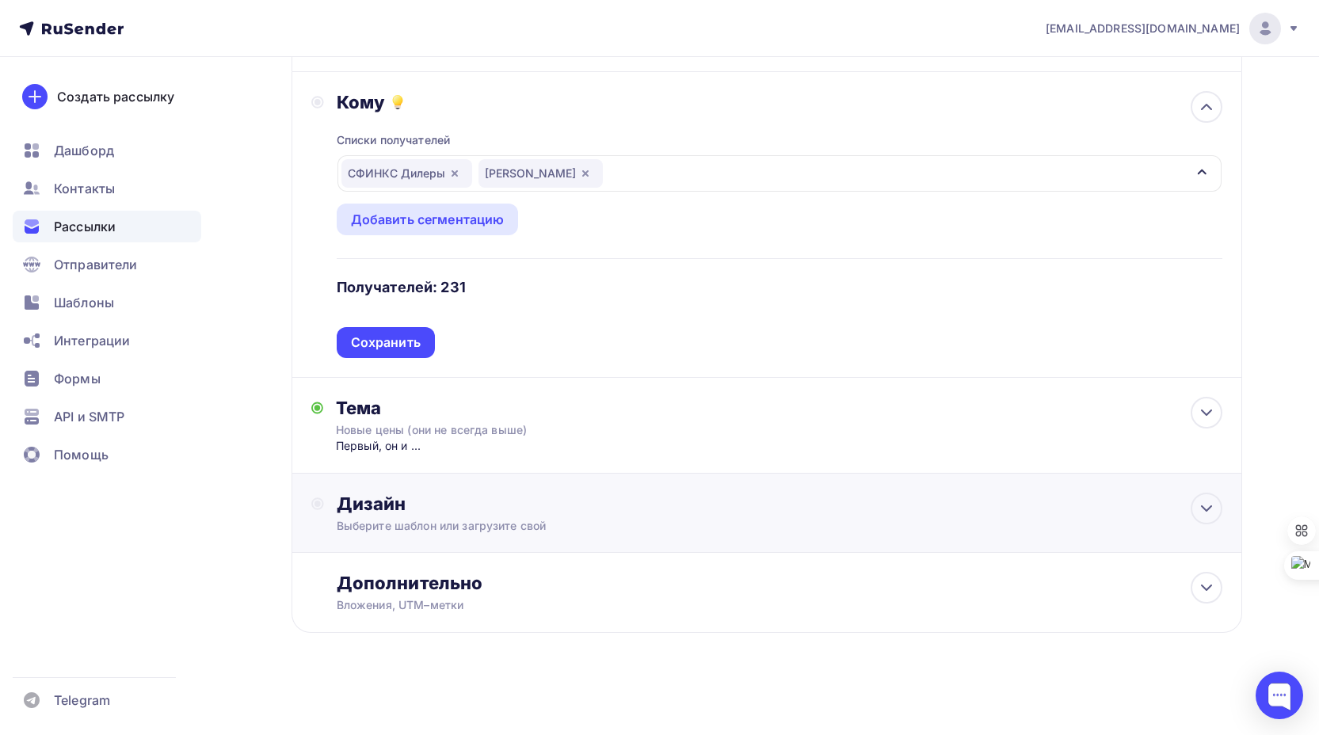
click at [452, 509] on div "Дизайн" at bounding box center [780, 504] width 886 height 22
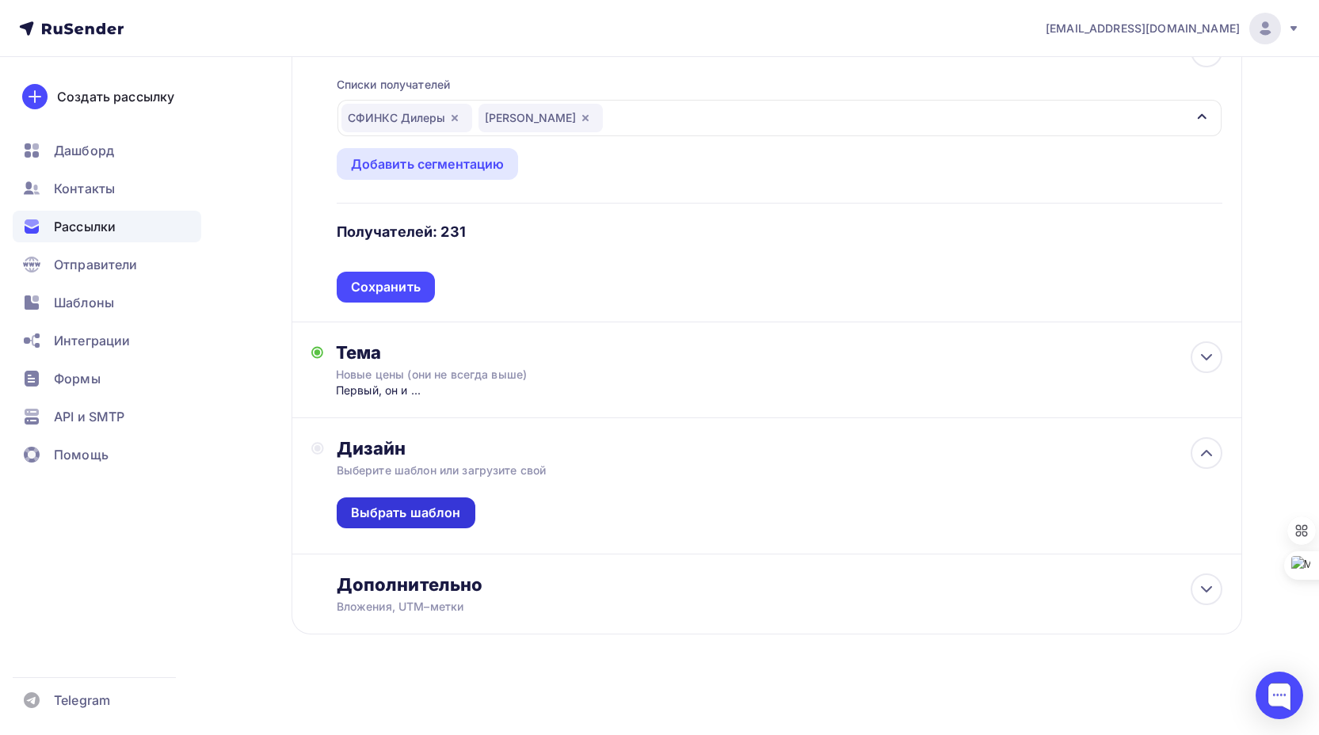
scroll to position [212, 0]
click at [436, 509] on div "Выбрать шаблон" at bounding box center [406, 511] width 110 height 18
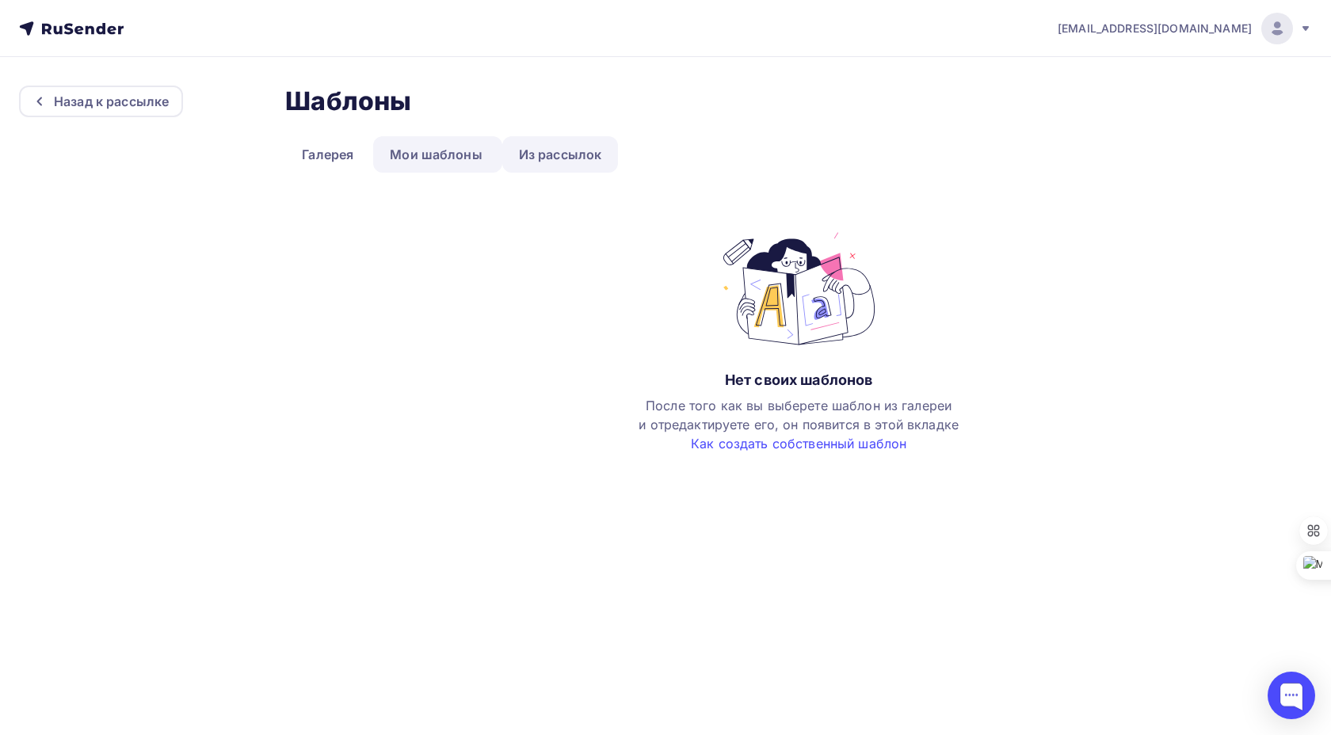
click at [570, 154] on link "Из рассылок" at bounding box center [560, 154] width 116 height 36
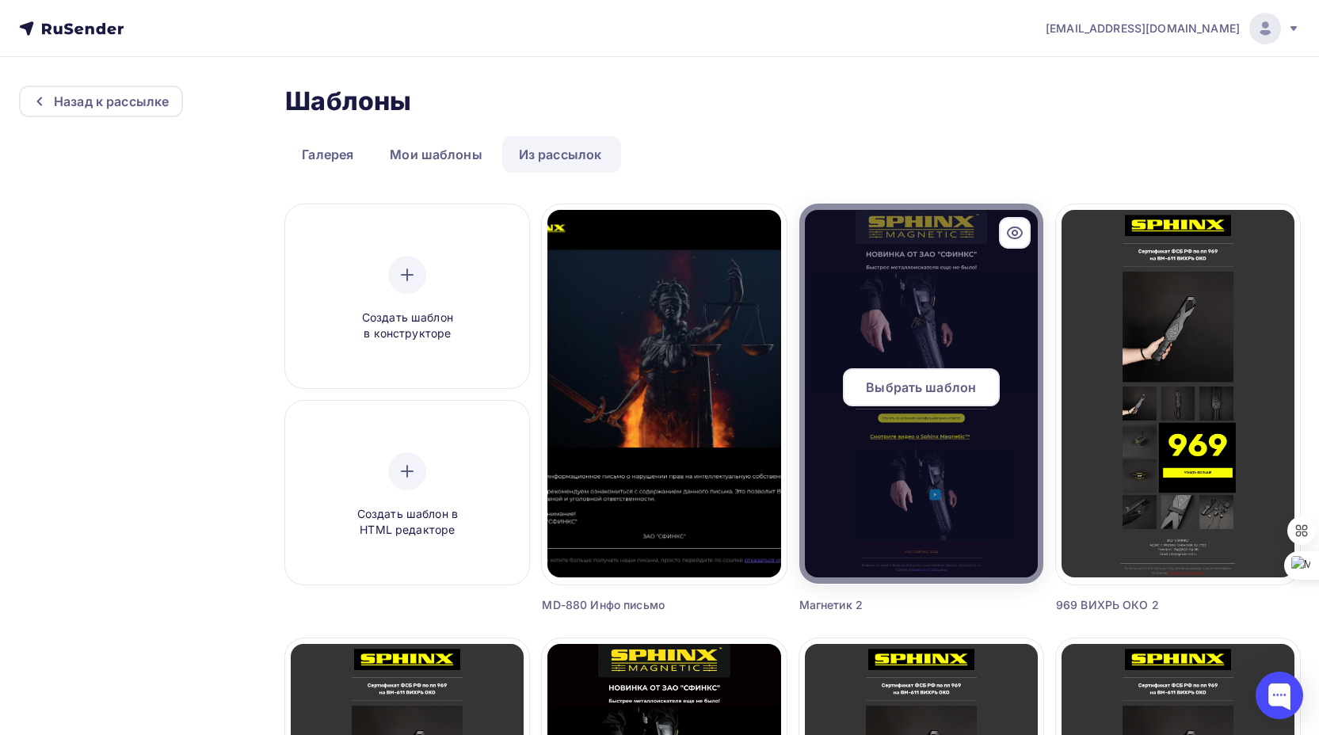
click at [920, 335] on div at bounding box center [921, 394] width 244 height 380
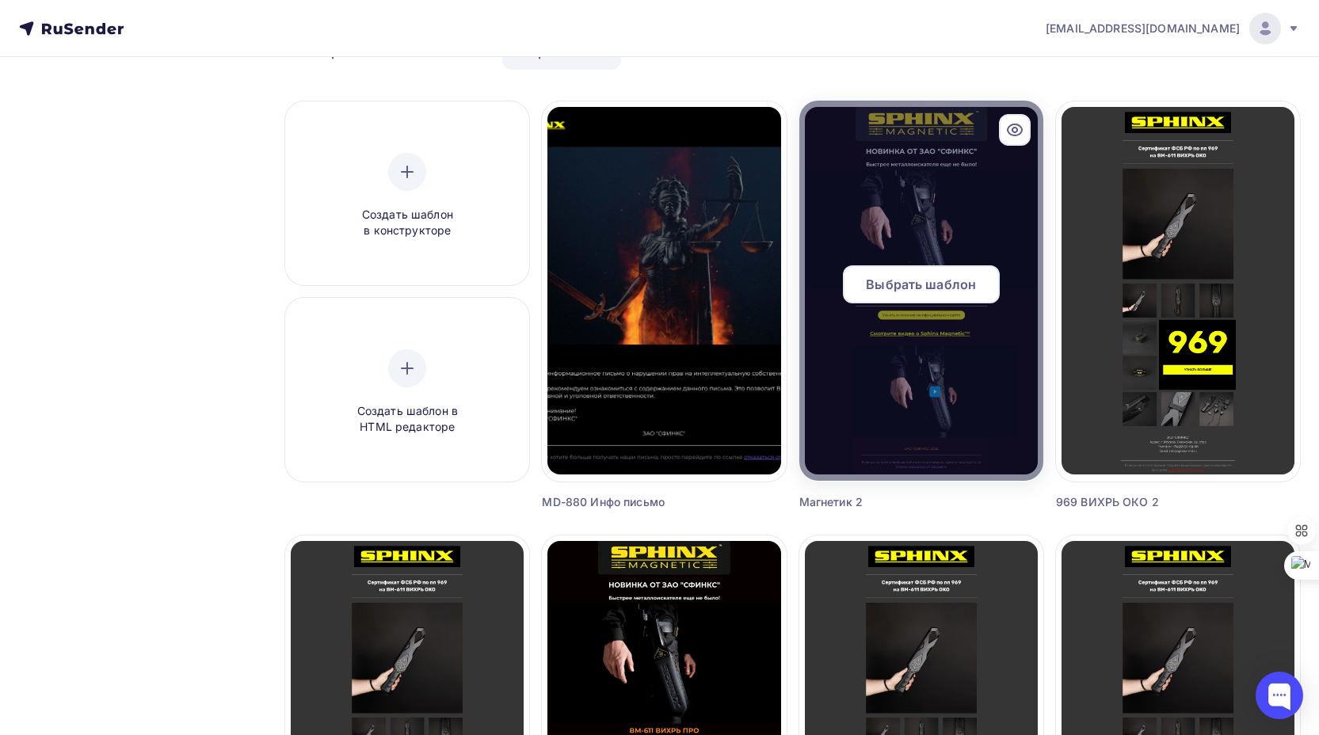
scroll to position [79, 0]
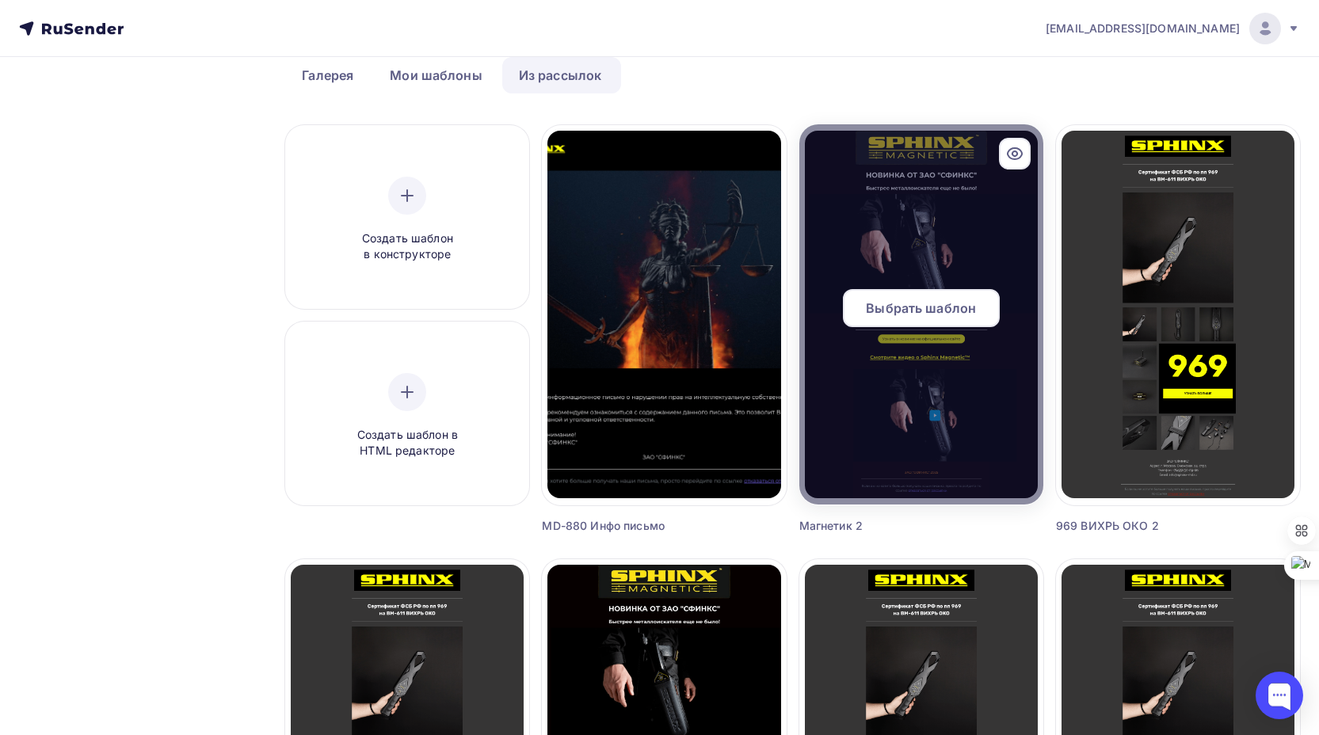
click at [912, 311] on span "Выбрать шаблон" at bounding box center [921, 308] width 110 height 19
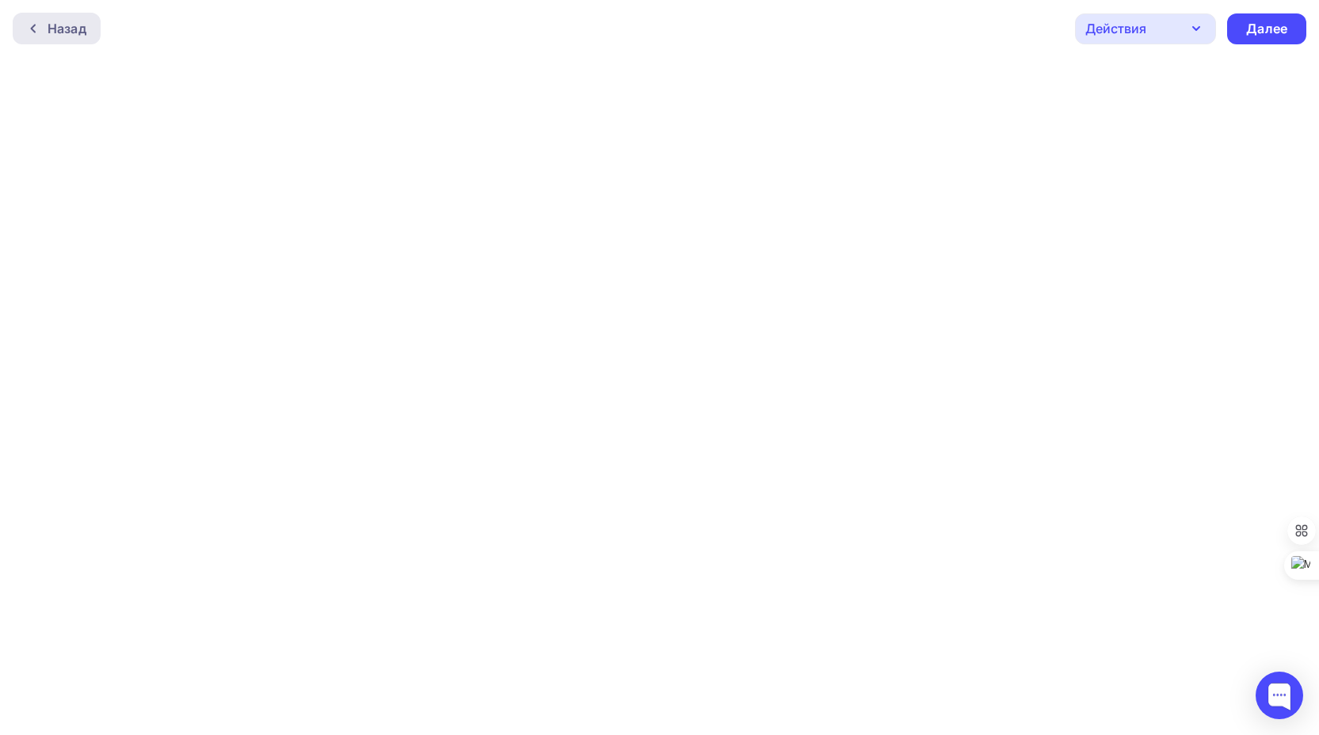
click at [60, 34] on div "Назад" at bounding box center [67, 28] width 39 height 19
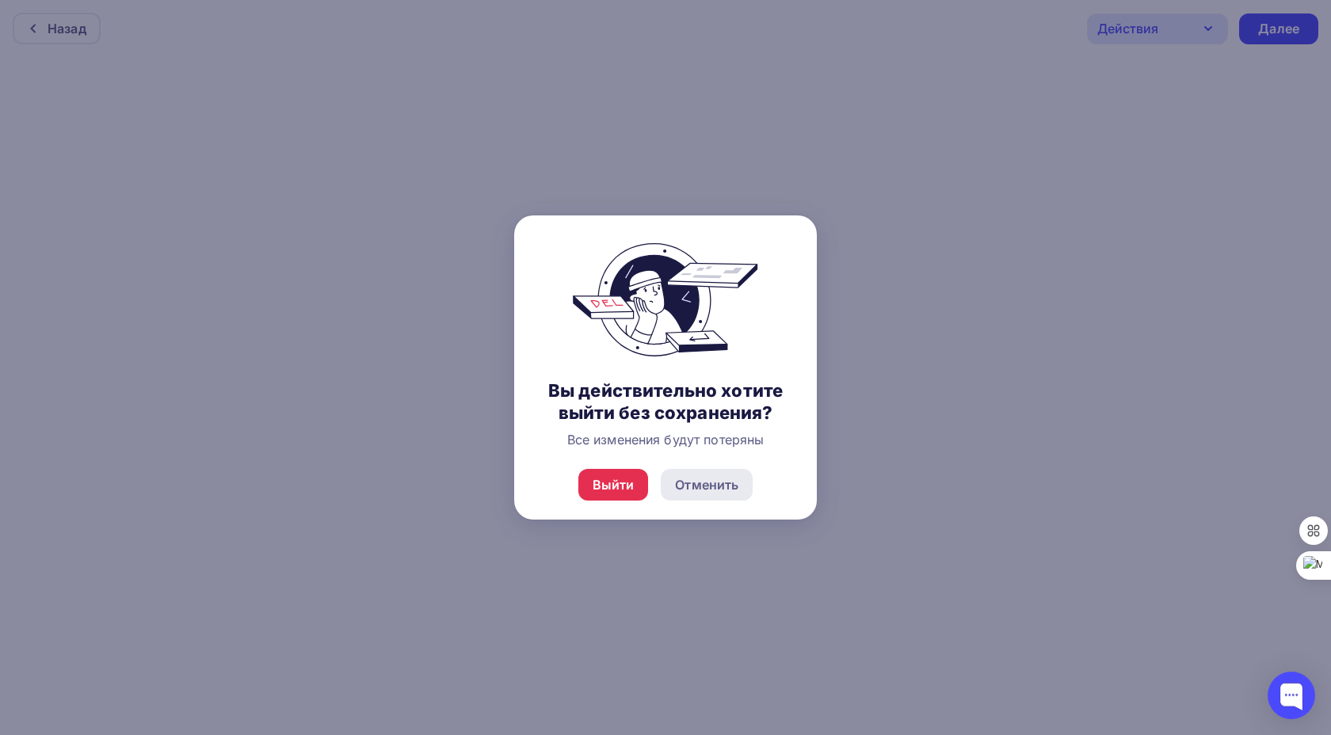
click at [696, 487] on div "Отменить" at bounding box center [706, 484] width 63 height 19
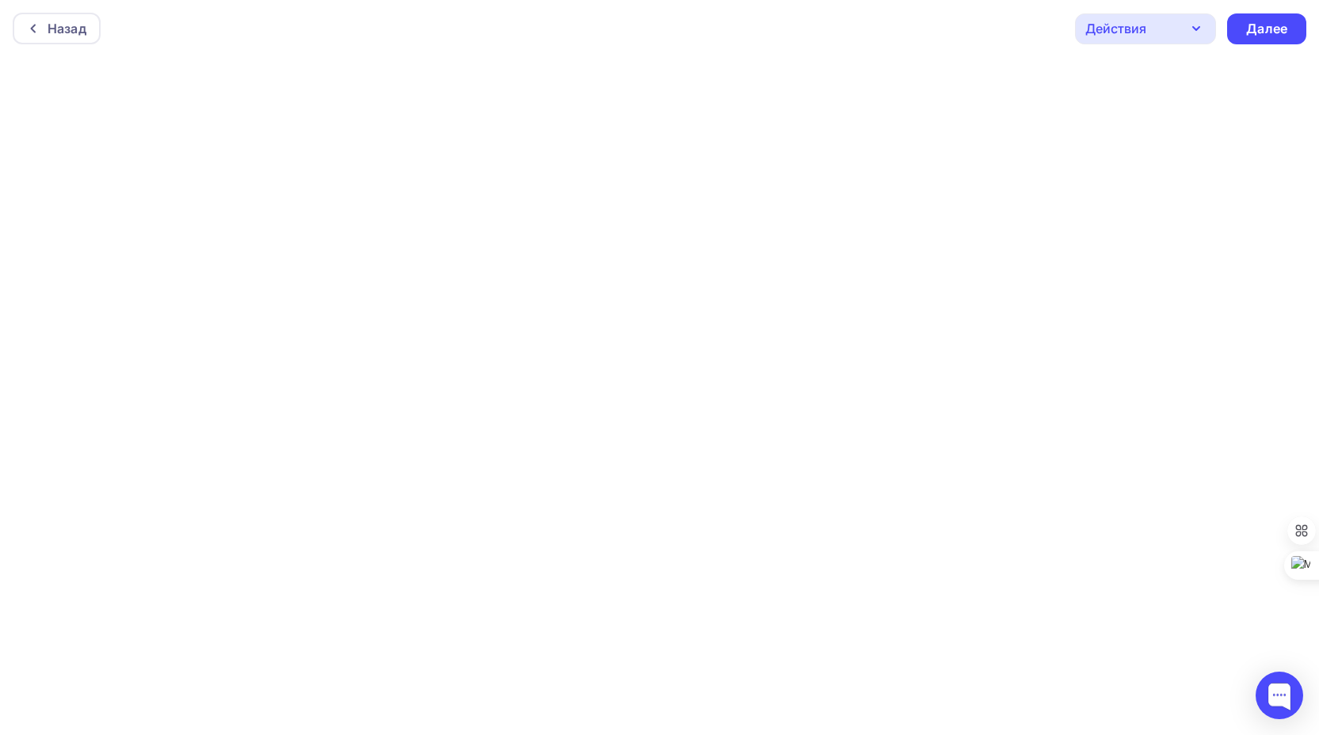
scroll to position [4, 0]
click at [968, 29] on div "Назад Действия Отправить тестовое письмо Предпросмотр Сохранить в Мои шаблоны В…" at bounding box center [659, 24] width 1319 height 57
click at [1153, 30] on div "Действия" at bounding box center [1145, 28] width 141 height 31
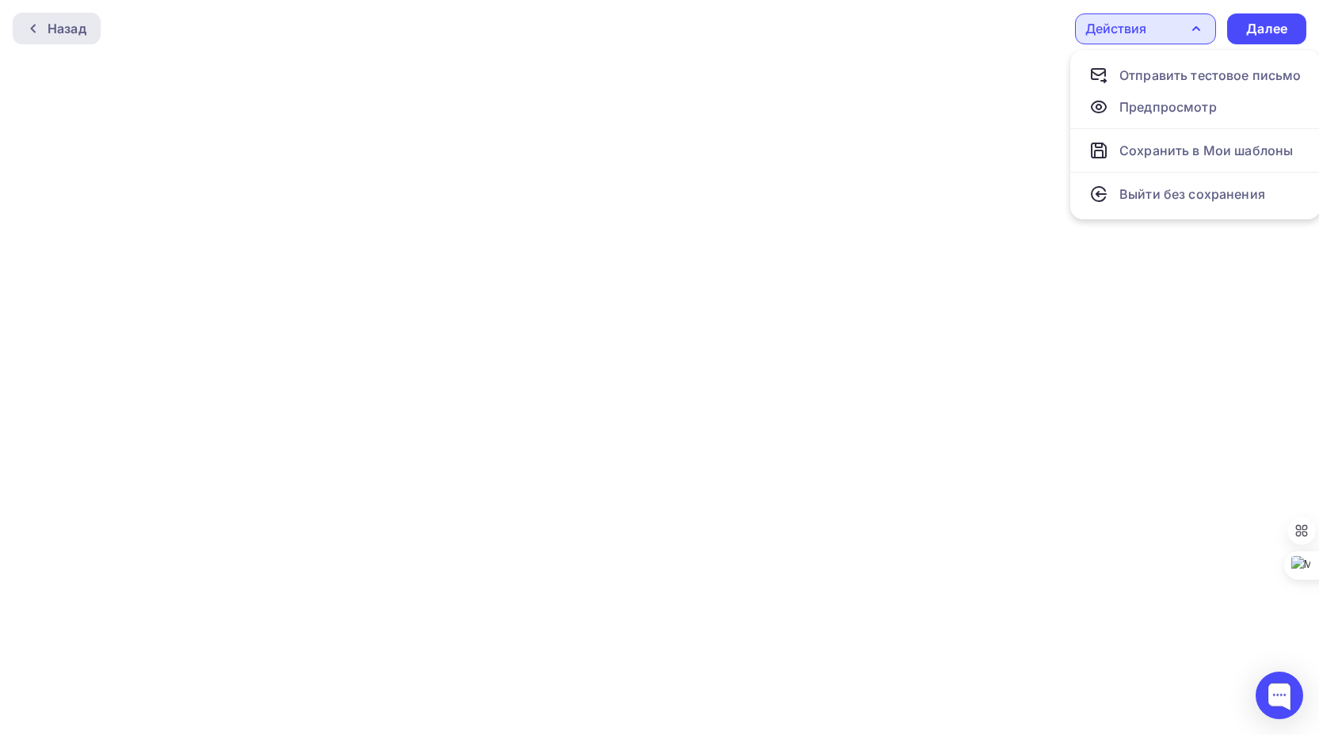
click at [63, 31] on div "Назад" at bounding box center [67, 28] width 39 height 19
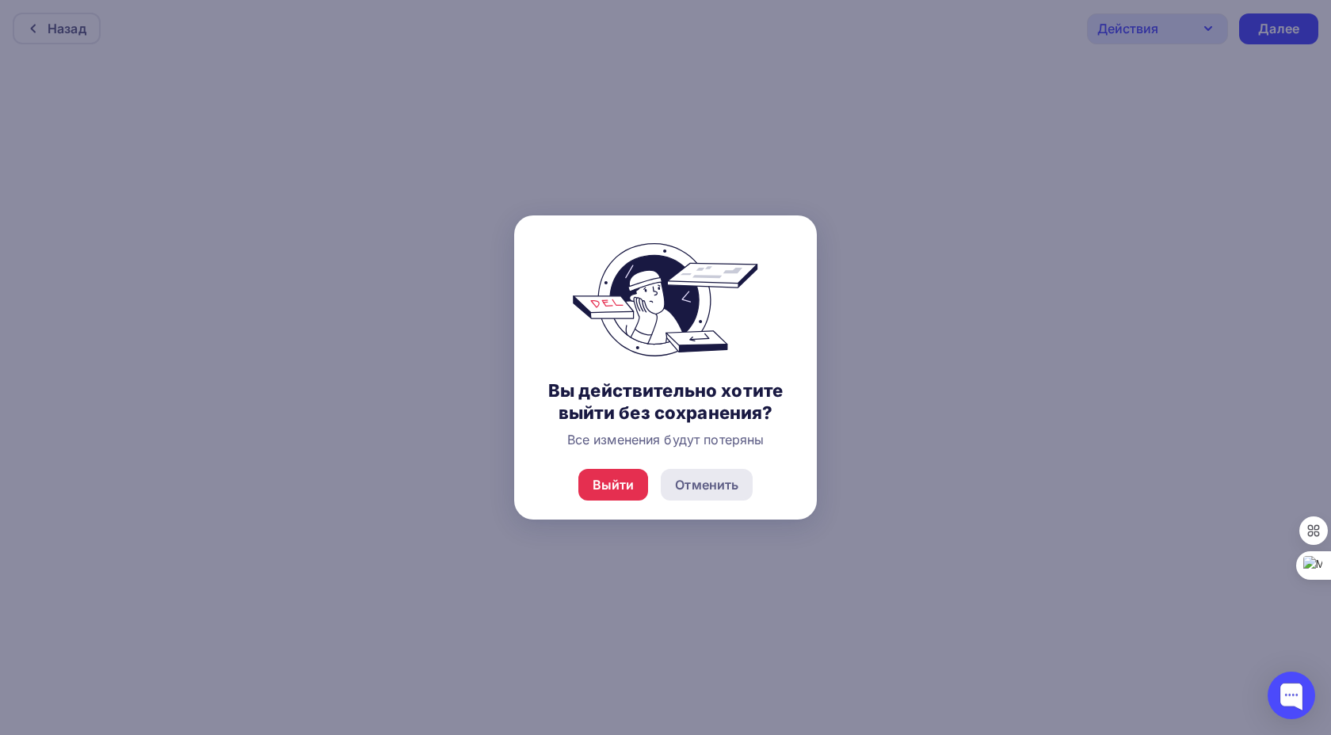
click at [704, 486] on div "Отменить" at bounding box center [706, 484] width 63 height 19
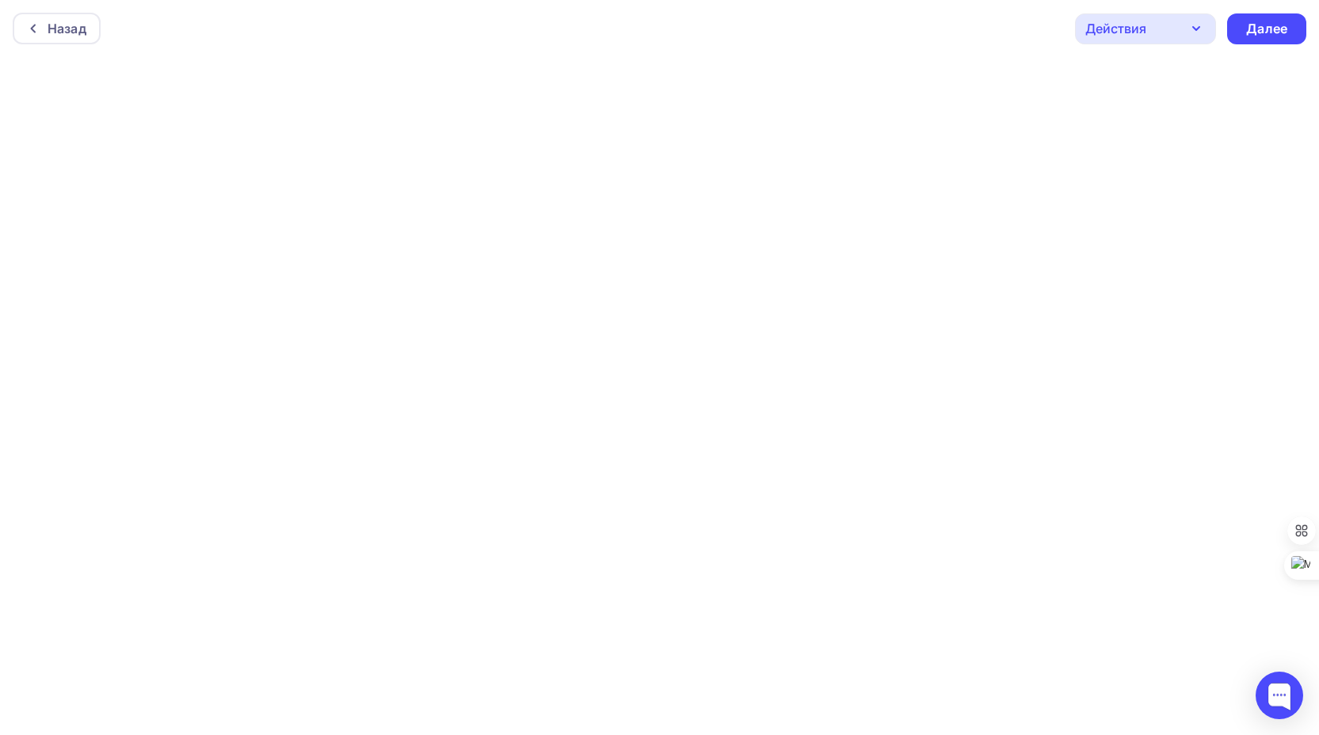
scroll to position [4, 0]
click at [1197, 21] on icon "button" at bounding box center [1196, 24] width 19 height 19
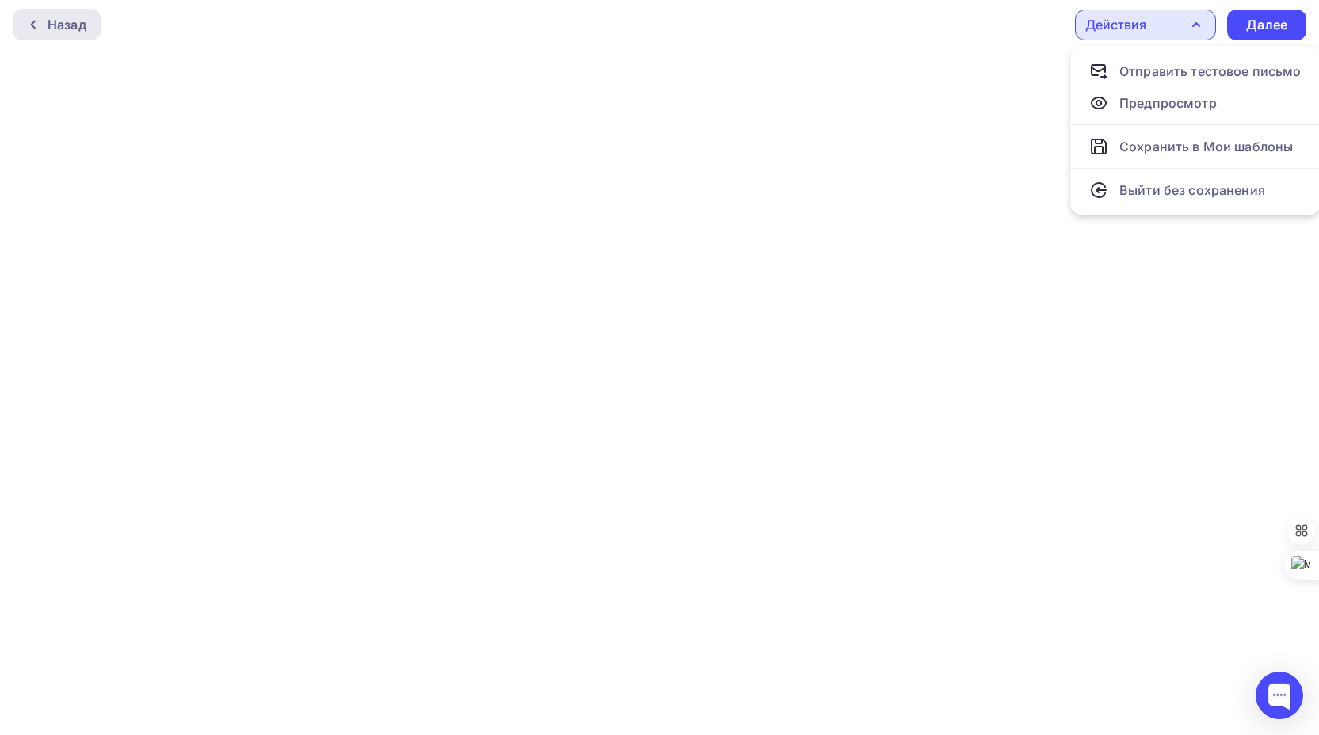
click at [55, 29] on div "Назад" at bounding box center [67, 24] width 39 height 19
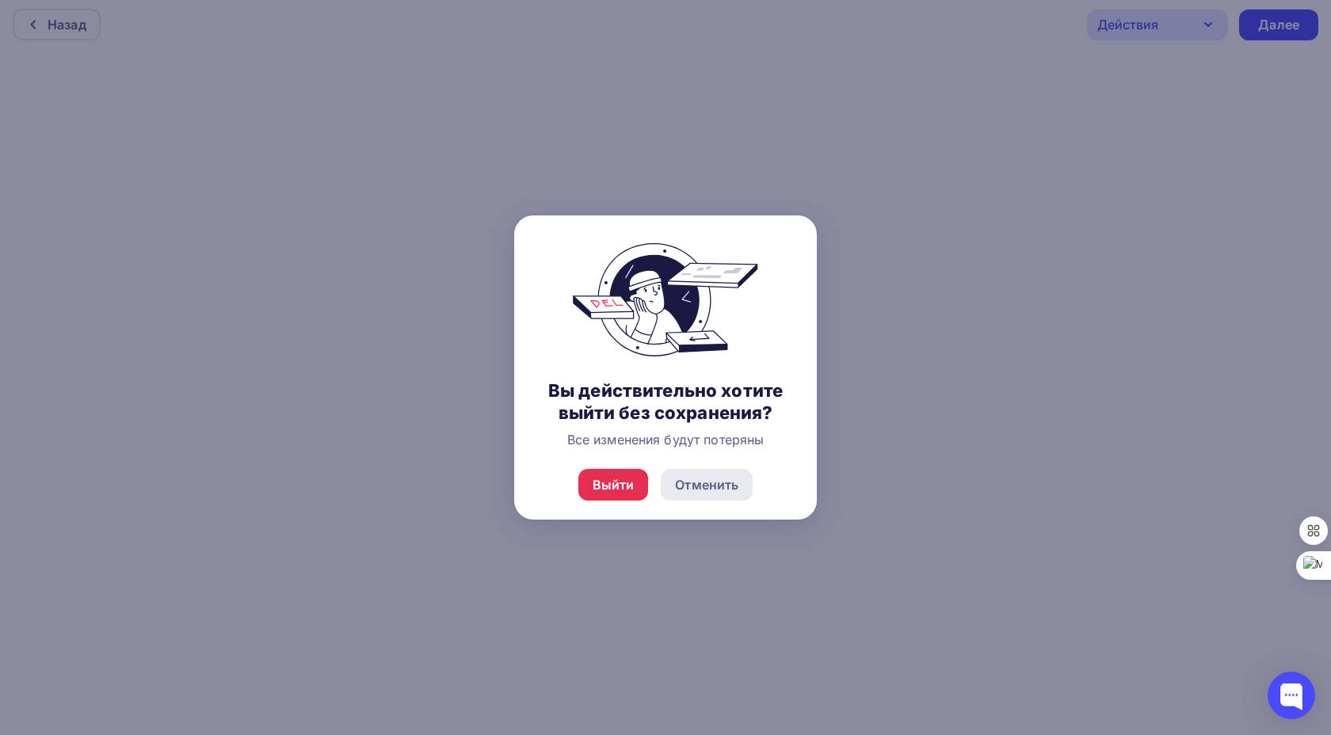
click at [692, 483] on div "Отменить" at bounding box center [706, 484] width 63 height 19
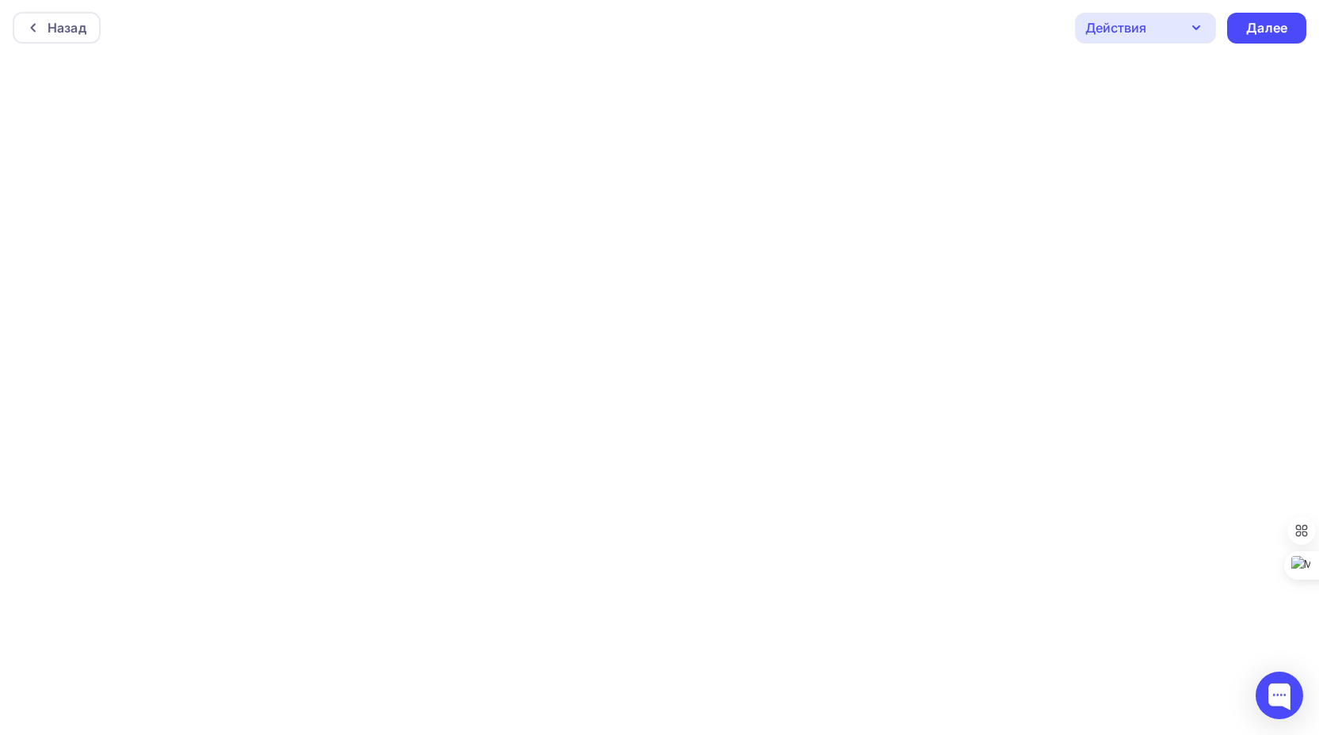
scroll to position [0, 0]
click at [1153, 28] on div "Действия" at bounding box center [1145, 28] width 141 height 31
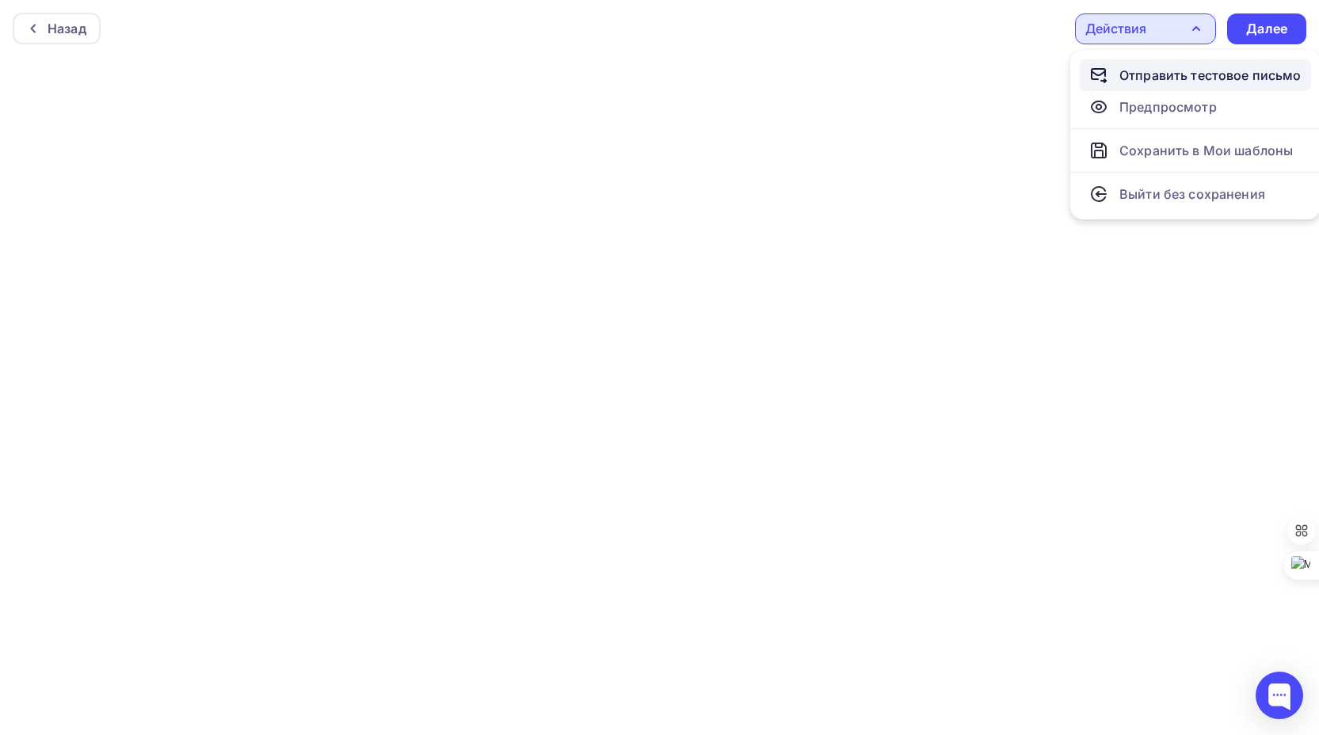
click at [1149, 74] on div "Отправить тестовое письмо" at bounding box center [1210, 75] width 182 height 19
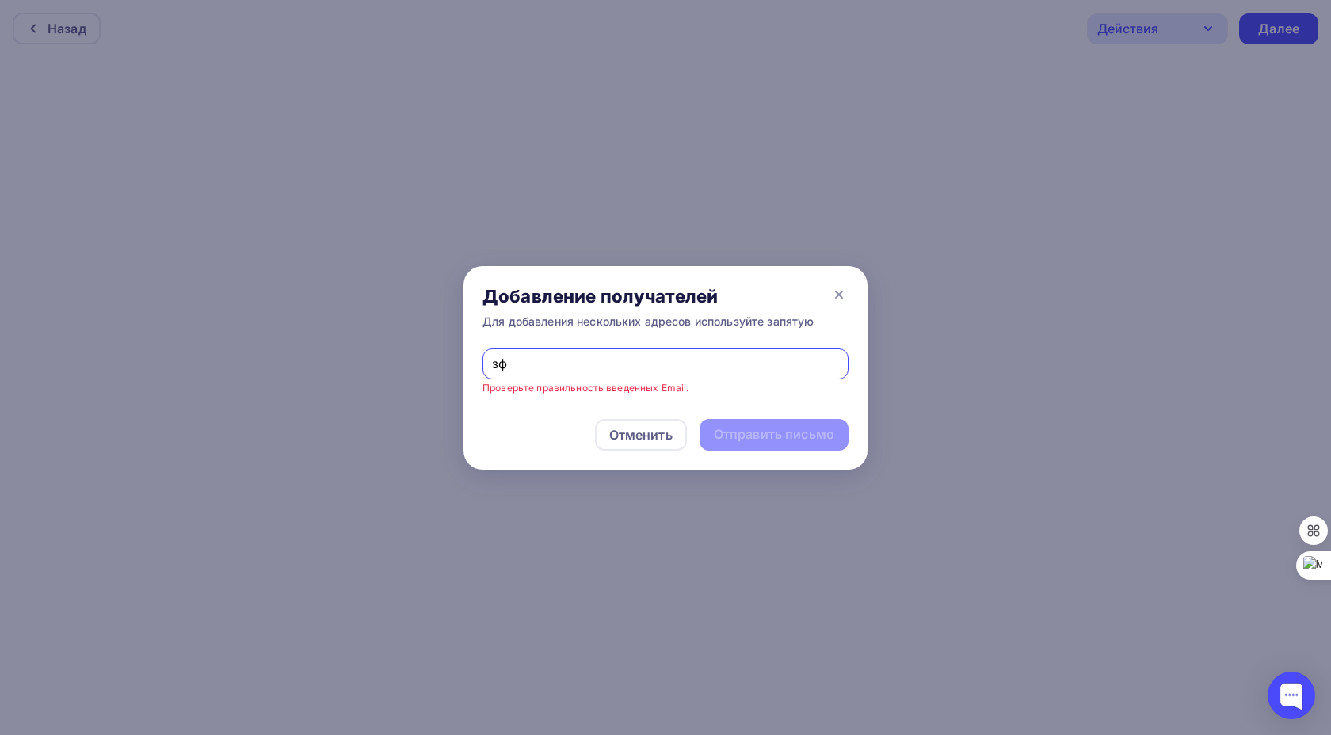
type input "з"
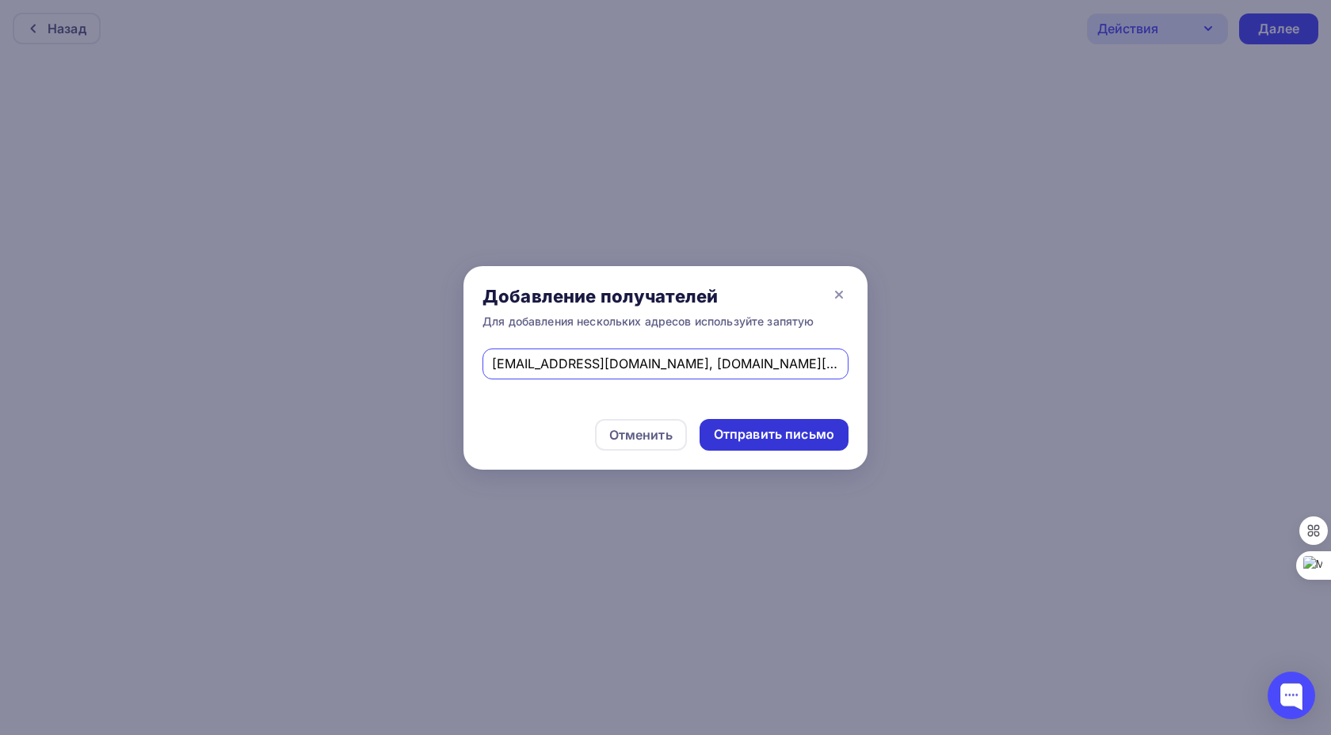
type input "[EMAIL_ADDRESS][DOMAIN_NAME], [DOMAIN_NAME][EMAIL_ADDRESS][DOMAIN_NAME]"
click at [768, 433] on div "Отправить письмо" at bounding box center [774, 434] width 120 height 18
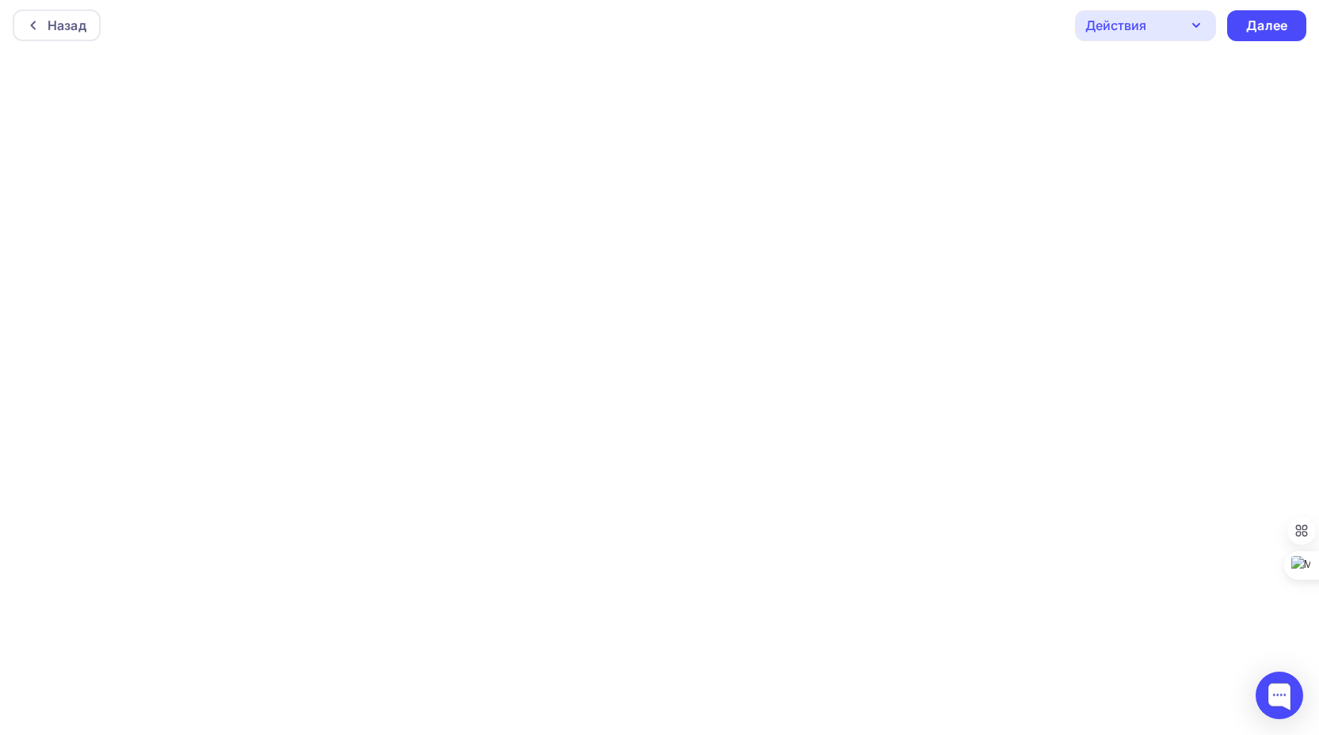
scroll to position [4, 0]
click at [1119, 27] on div "Действия" at bounding box center [1115, 24] width 61 height 19
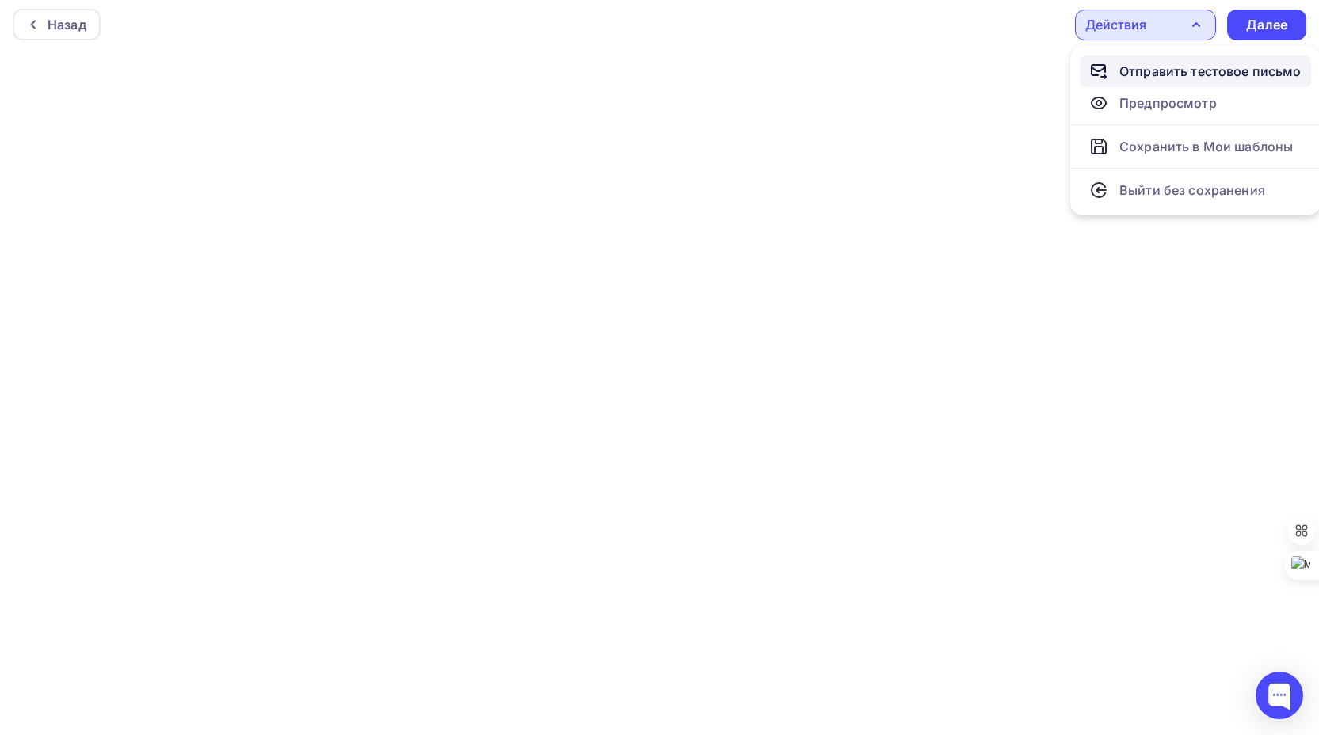
click at [1138, 71] on div "Отправить тестовое письмо" at bounding box center [1210, 71] width 182 height 19
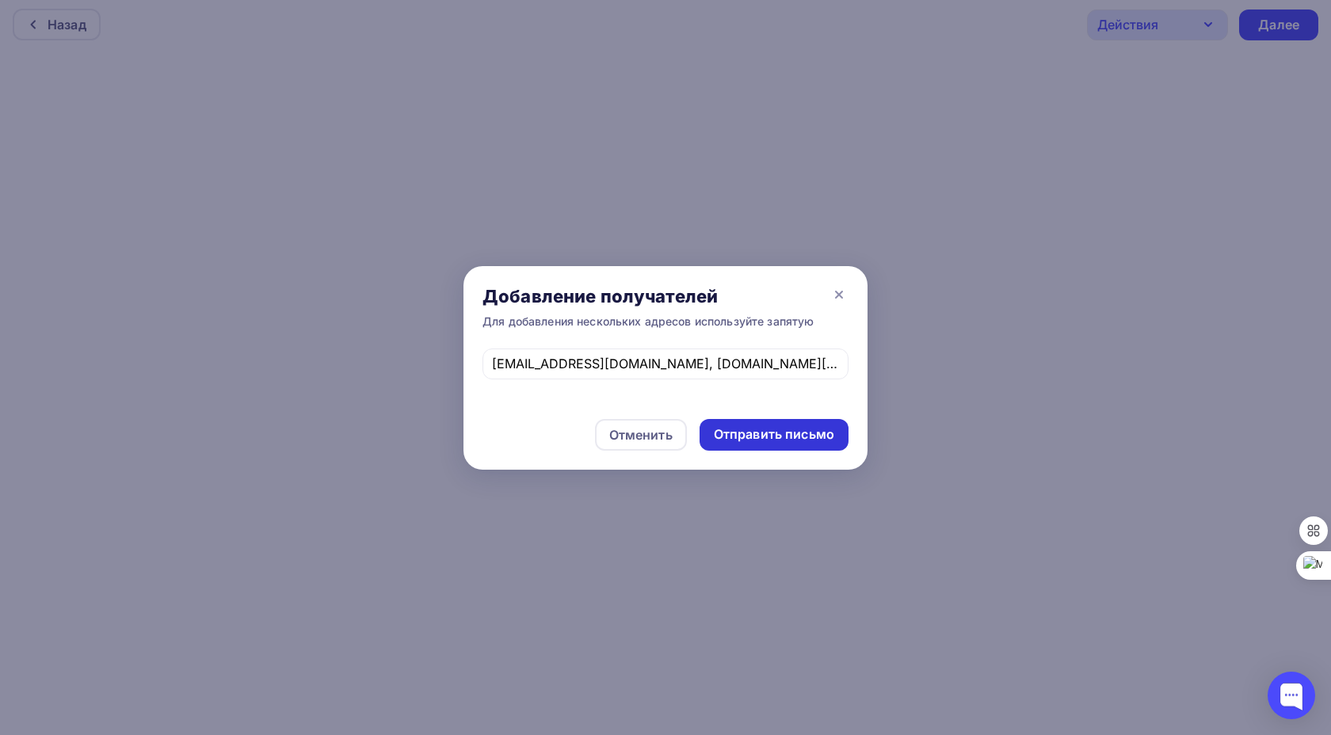
click at [757, 434] on div "Отправить письмо" at bounding box center [774, 434] width 120 height 18
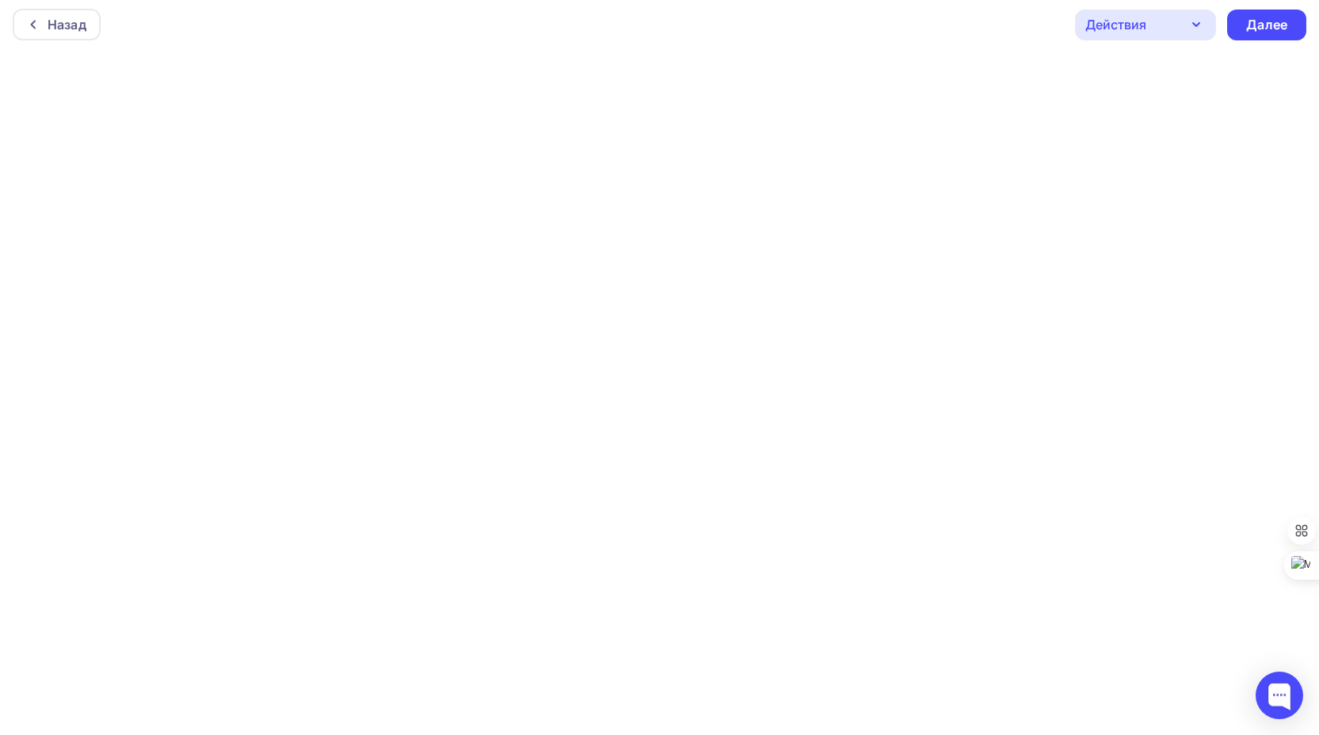
click at [1140, 23] on div "Действия" at bounding box center [1115, 24] width 61 height 19
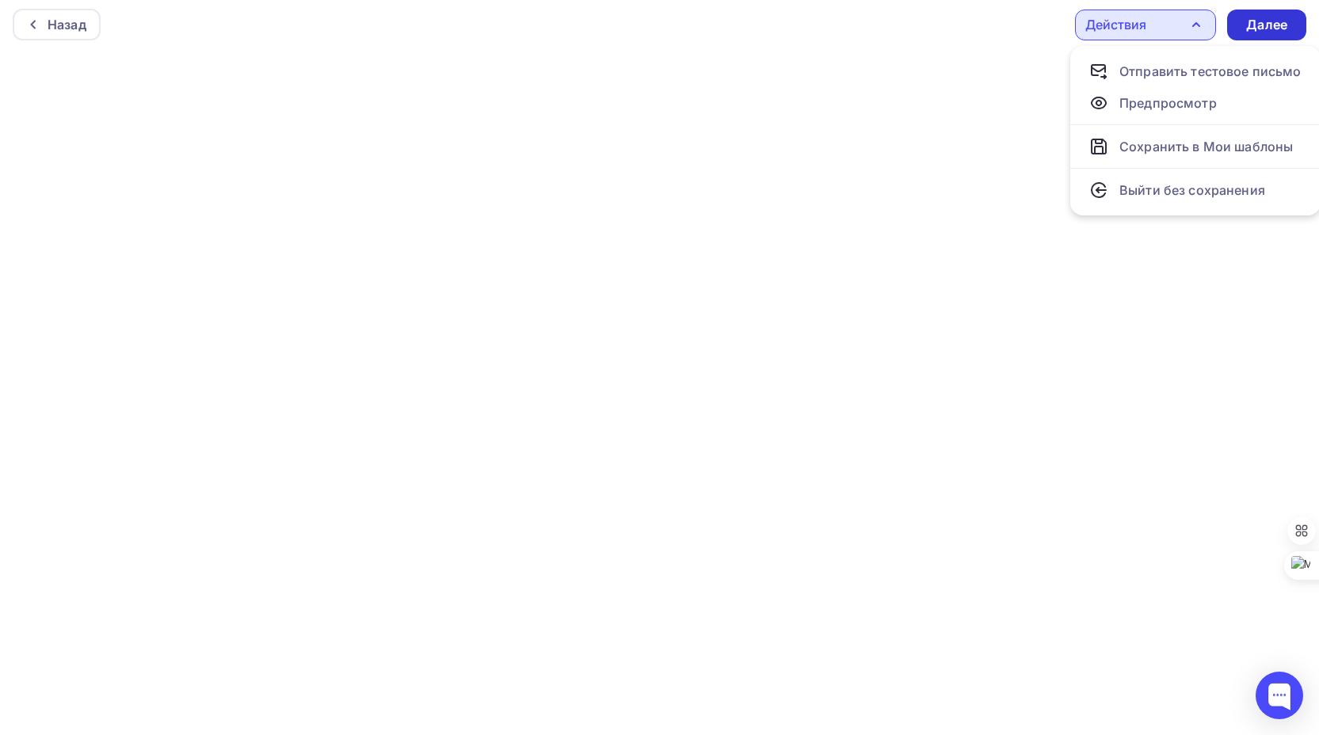
click at [1255, 26] on div "Далее" at bounding box center [1266, 25] width 41 height 18
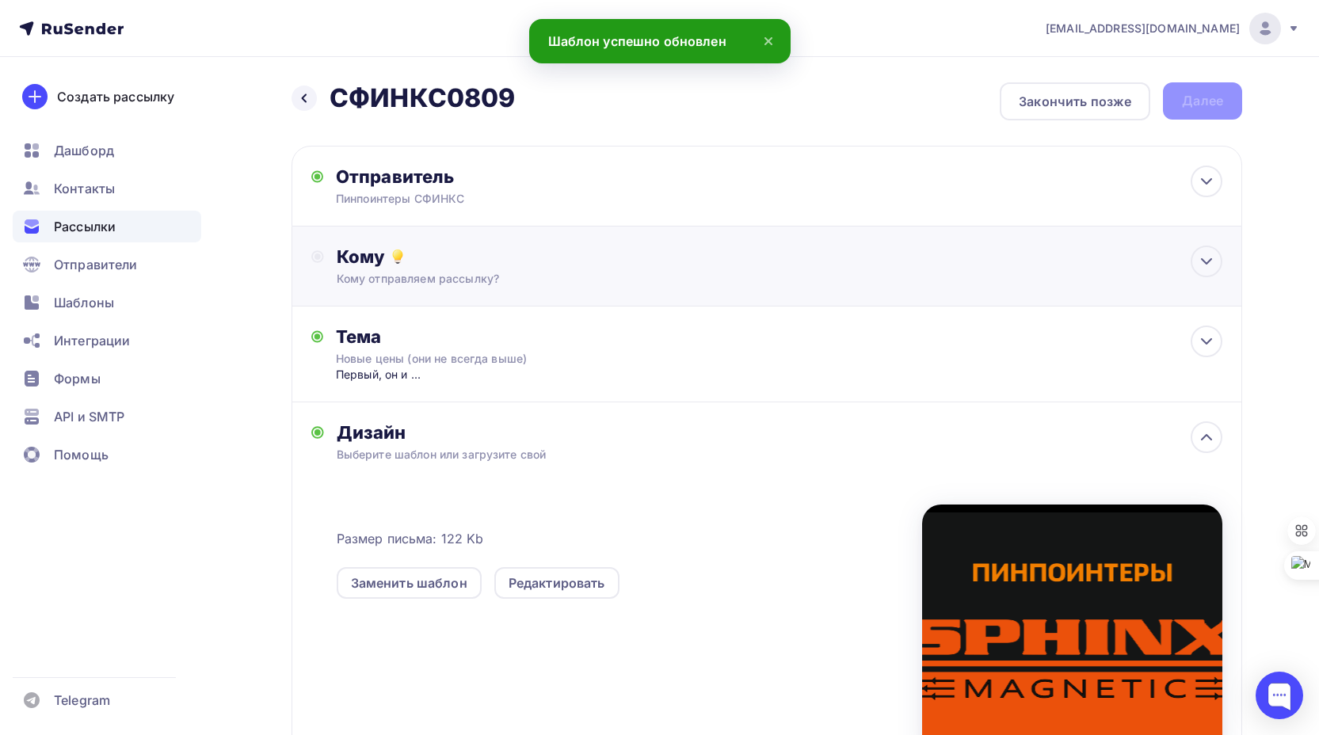
click at [860, 255] on div "Кому" at bounding box center [780, 257] width 886 height 22
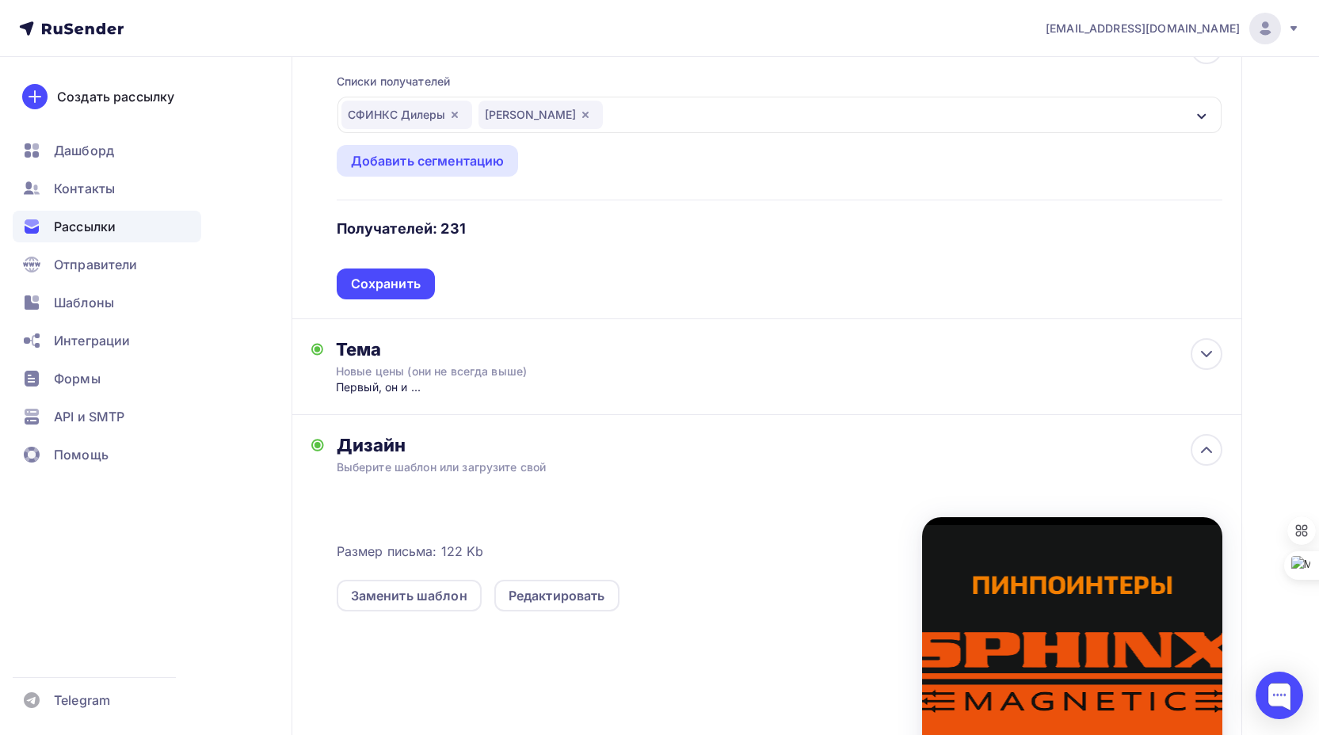
scroll to position [238, 0]
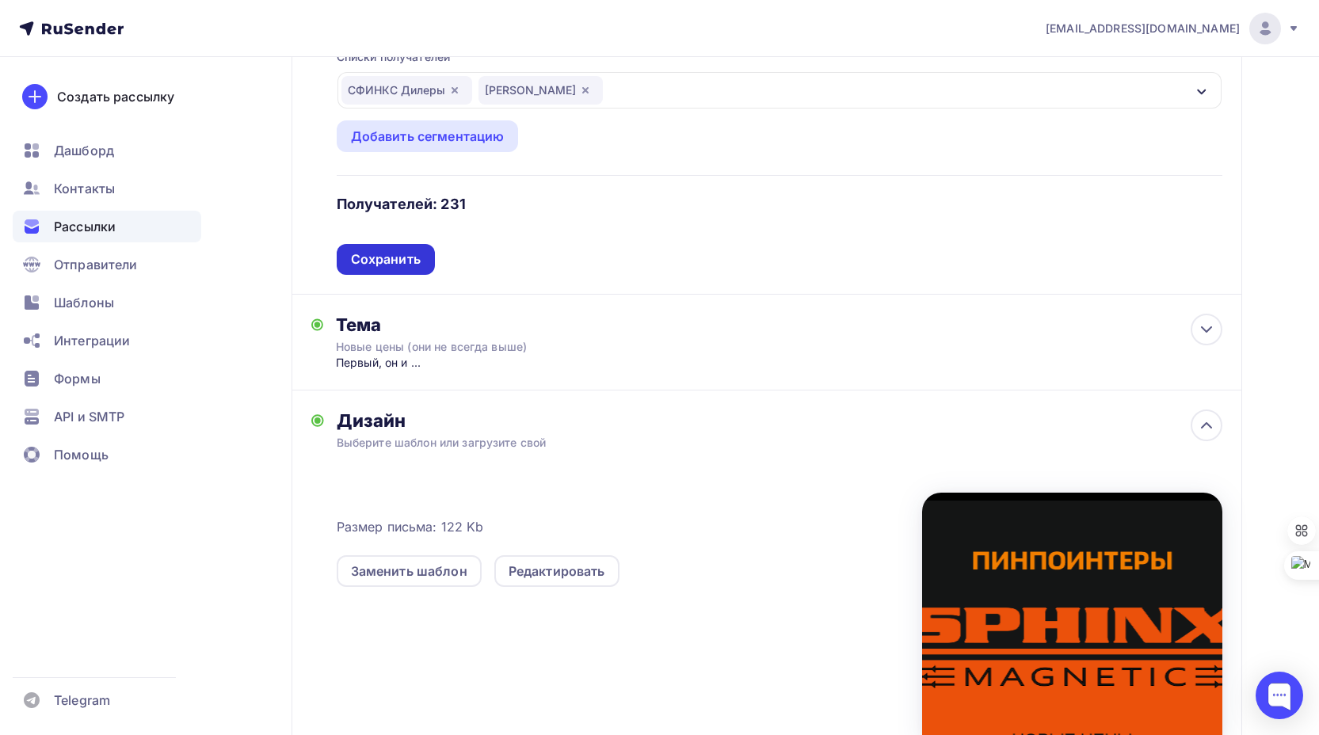
click at [389, 257] on div "Сохранить" at bounding box center [386, 259] width 70 height 18
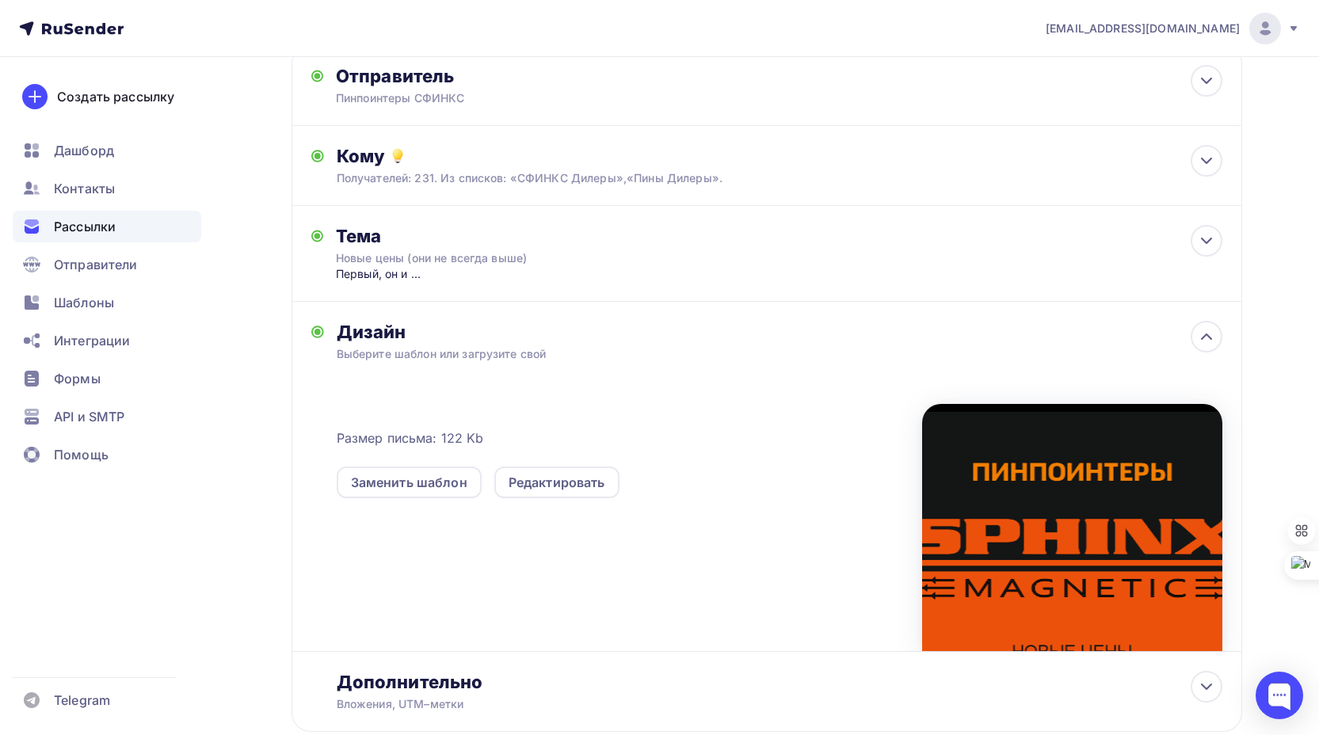
scroll to position [0, 0]
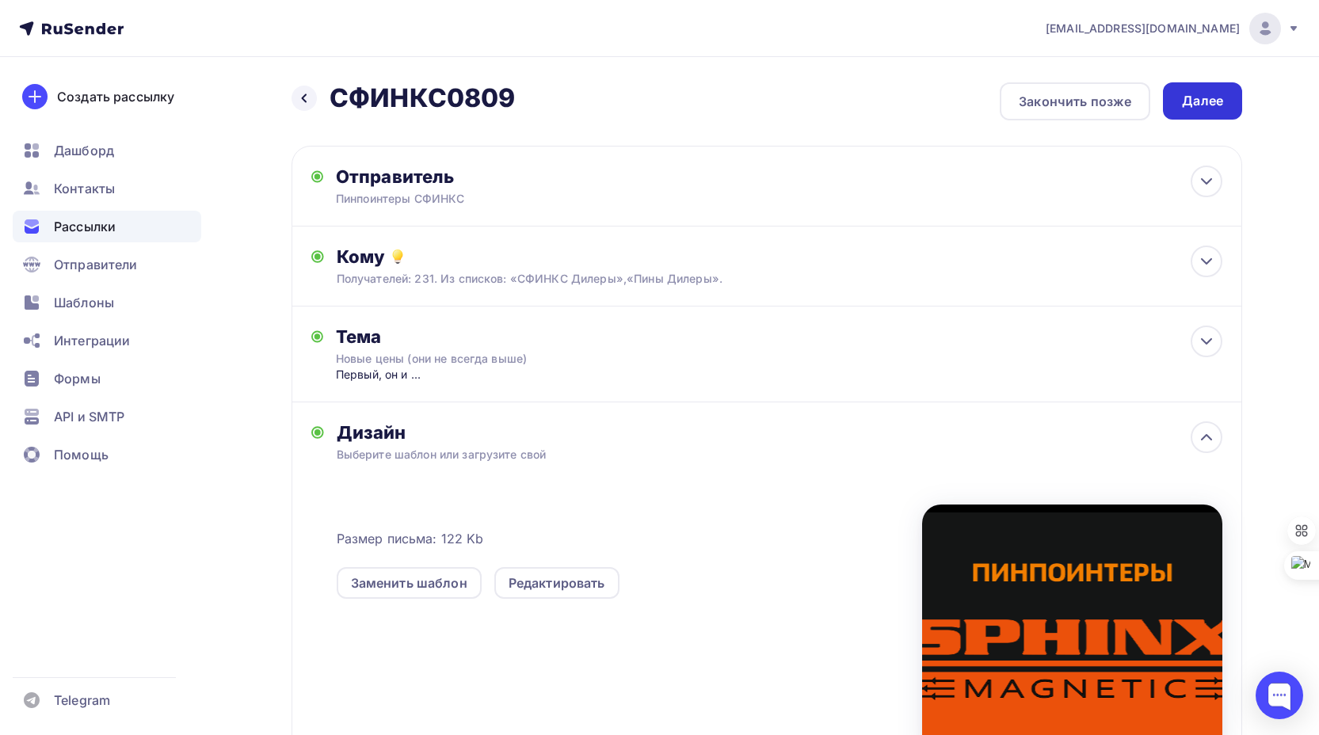
click at [1192, 99] on div "Далее" at bounding box center [1202, 101] width 41 height 18
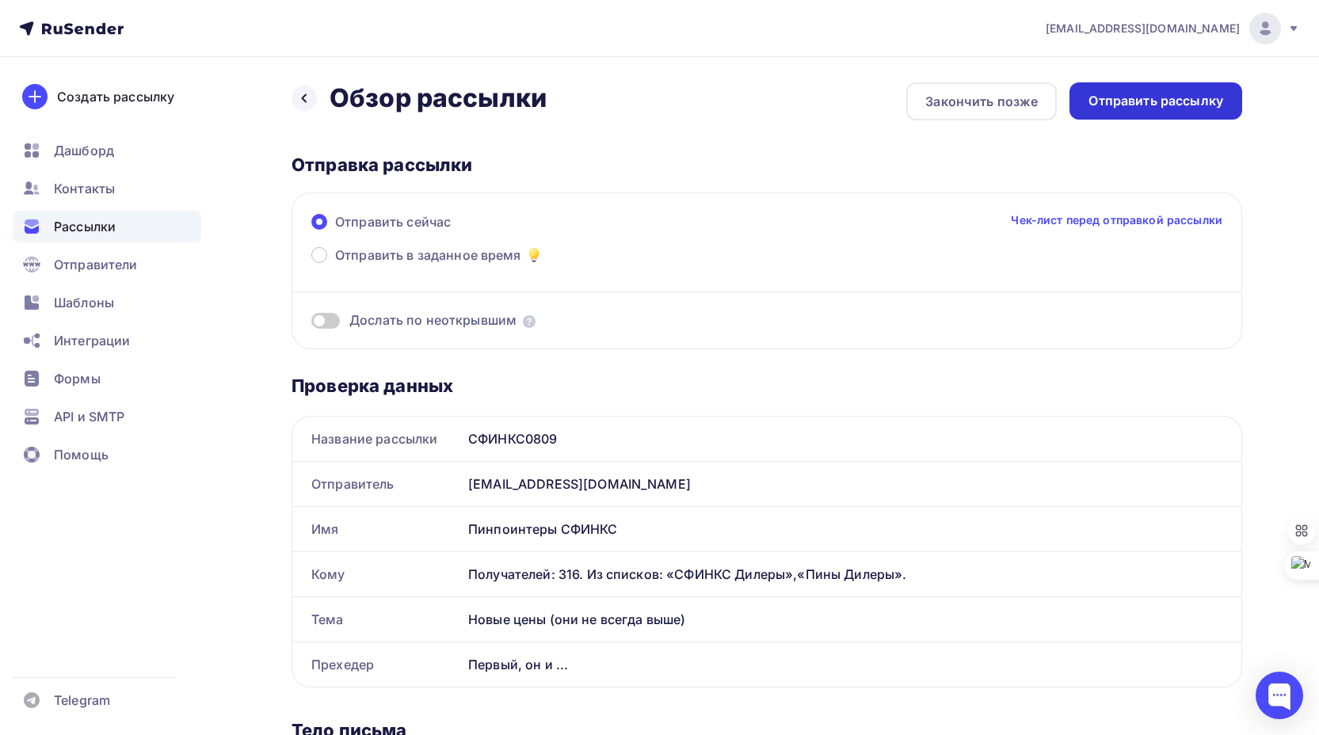
click at [1128, 98] on div "Отправить рассылку" at bounding box center [1155, 101] width 135 height 18
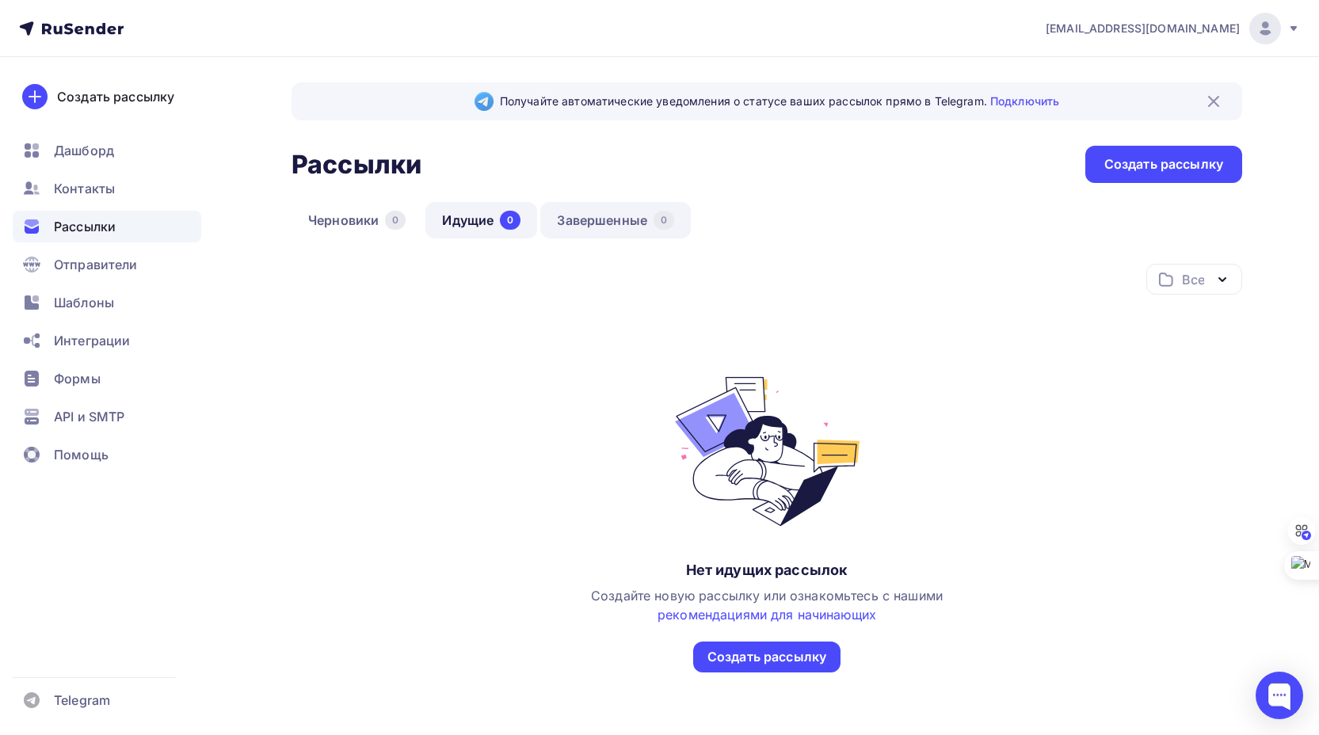
click at [601, 219] on link "Завершенные 0" at bounding box center [615, 220] width 151 height 36
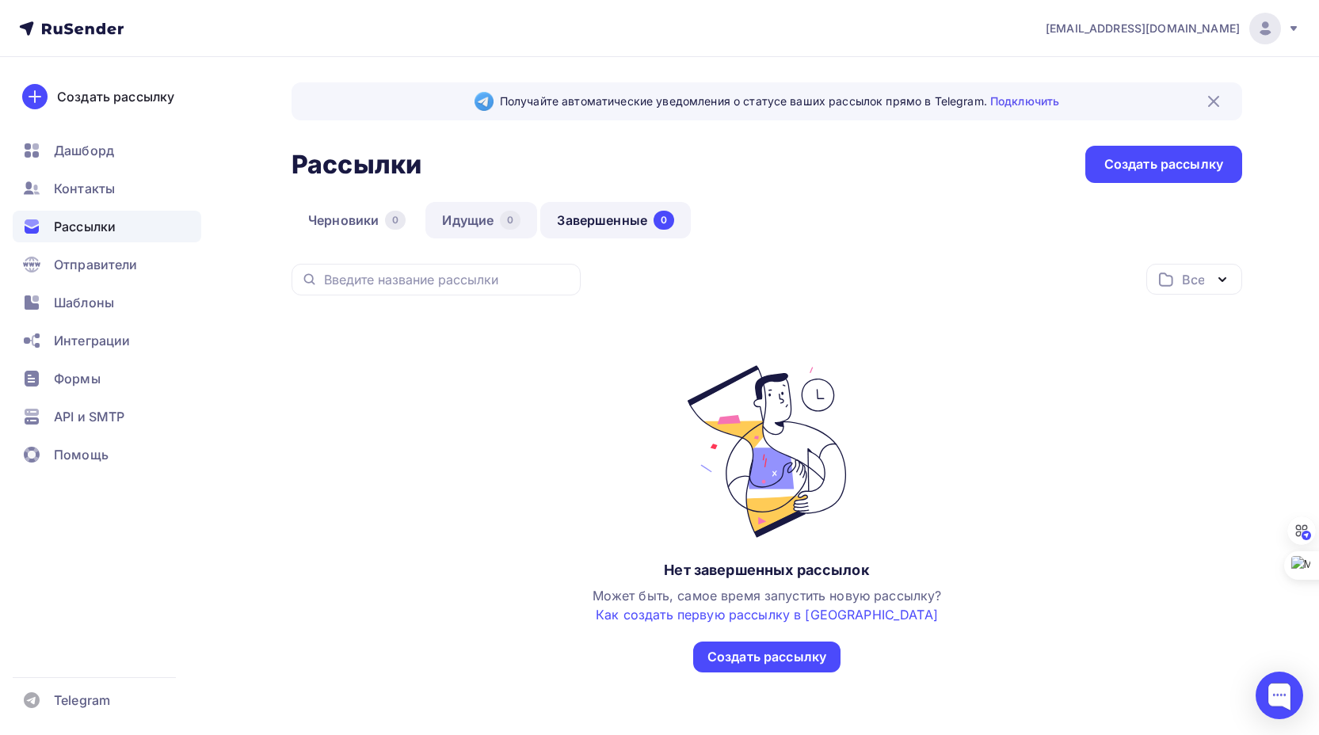
click at [466, 214] on link "Идущие 0" at bounding box center [481, 220] width 112 height 36
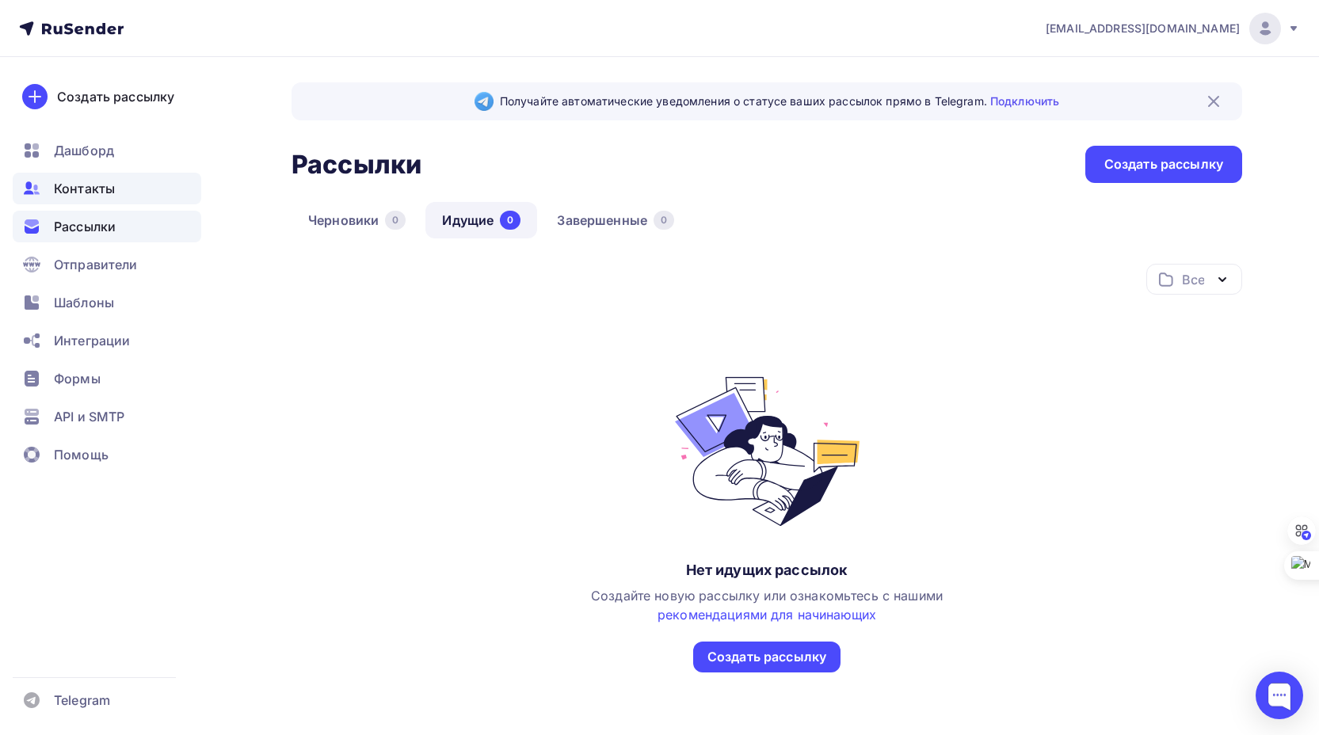
click at [92, 191] on span "Контакты" at bounding box center [84, 188] width 61 height 19
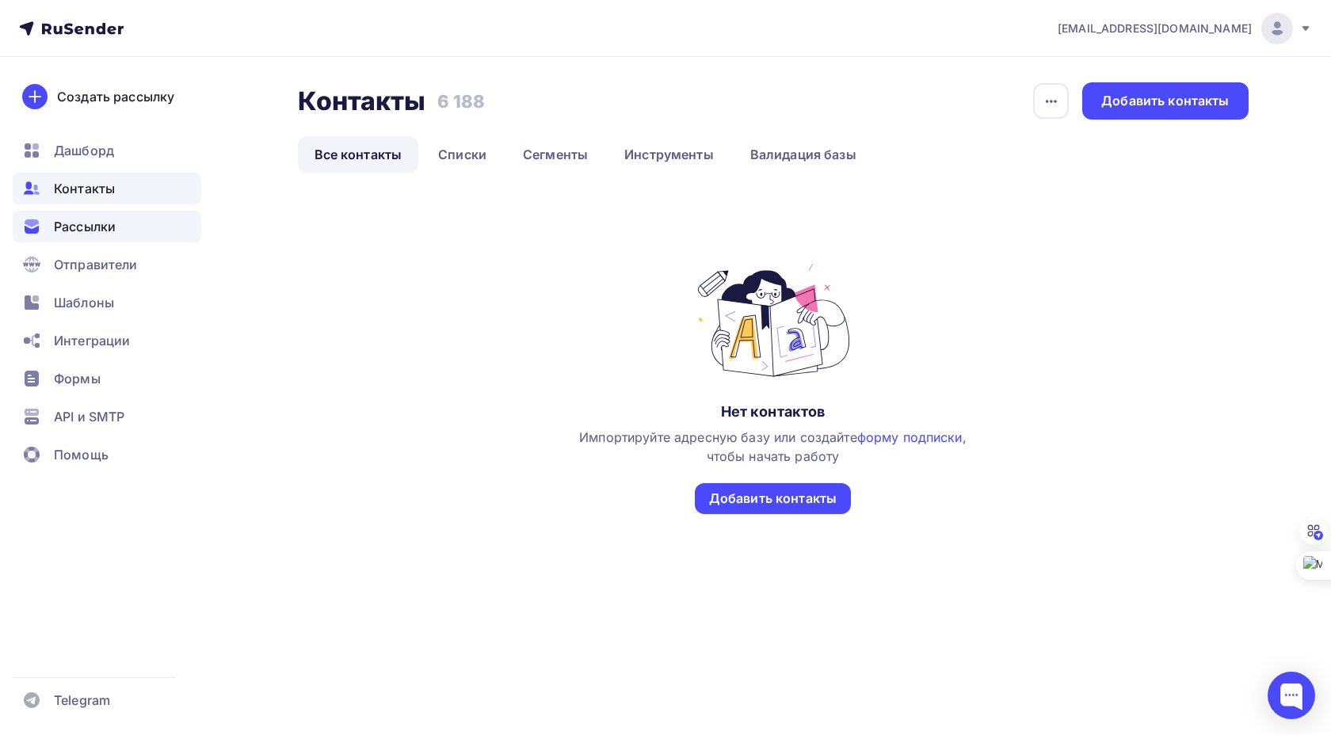
click at [92, 227] on span "Рассылки" at bounding box center [85, 226] width 62 height 19
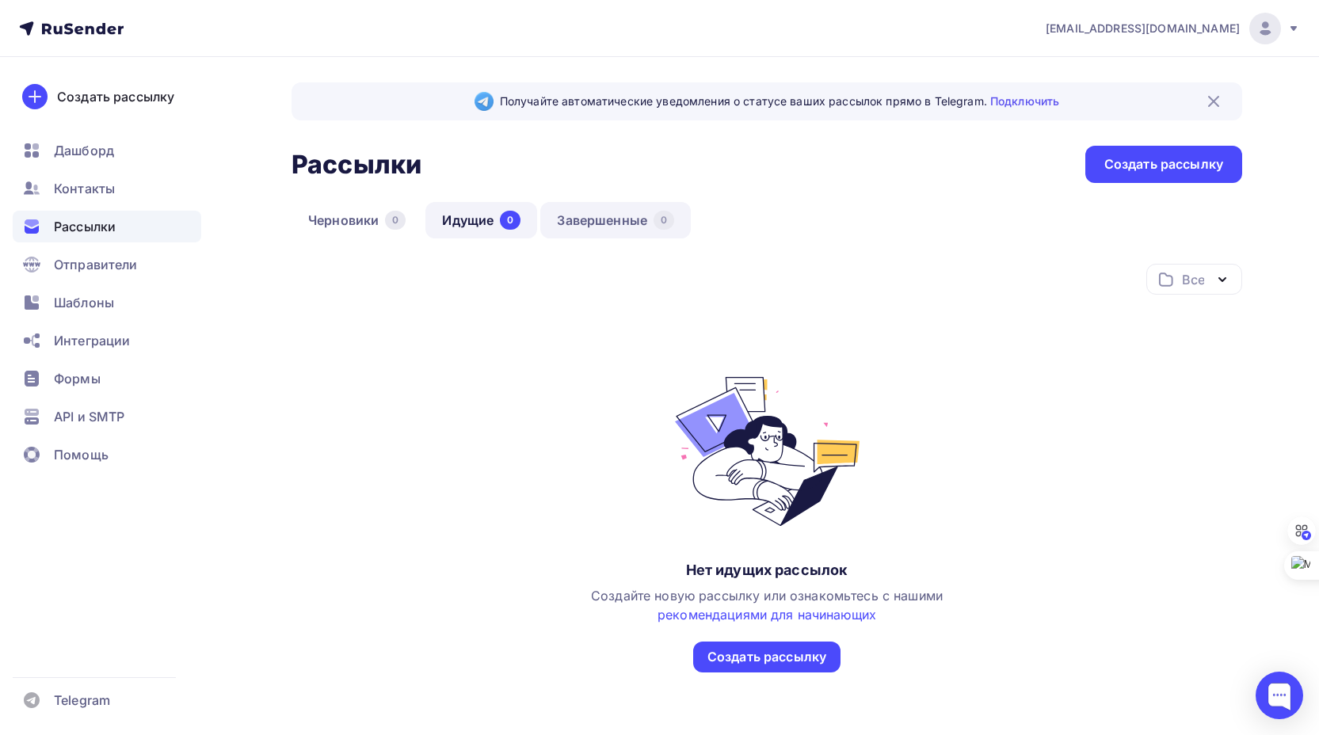
click at [601, 222] on link "Завершенные 0" at bounding box center [615, 220] width 151 height 36
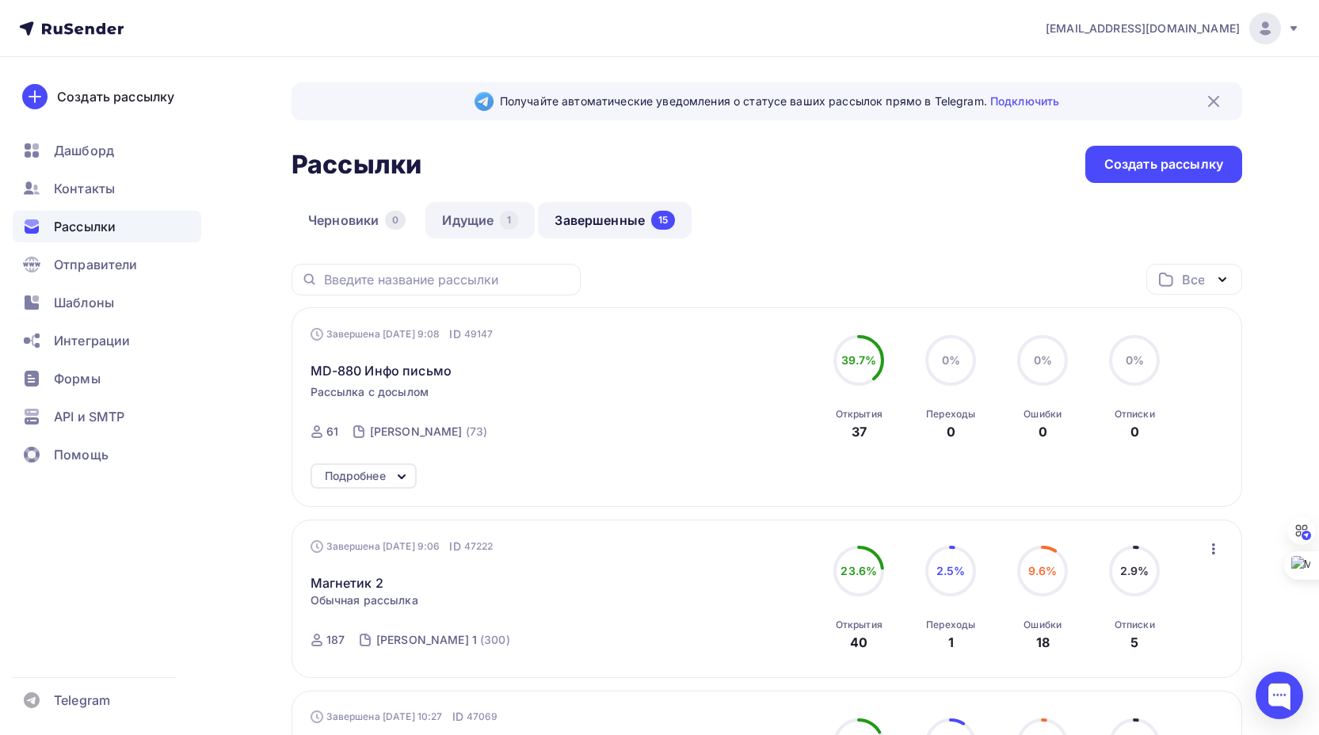
click at [467, 219] on link "Идущие 1" at bounding box center [479, 220] width 109 height 36
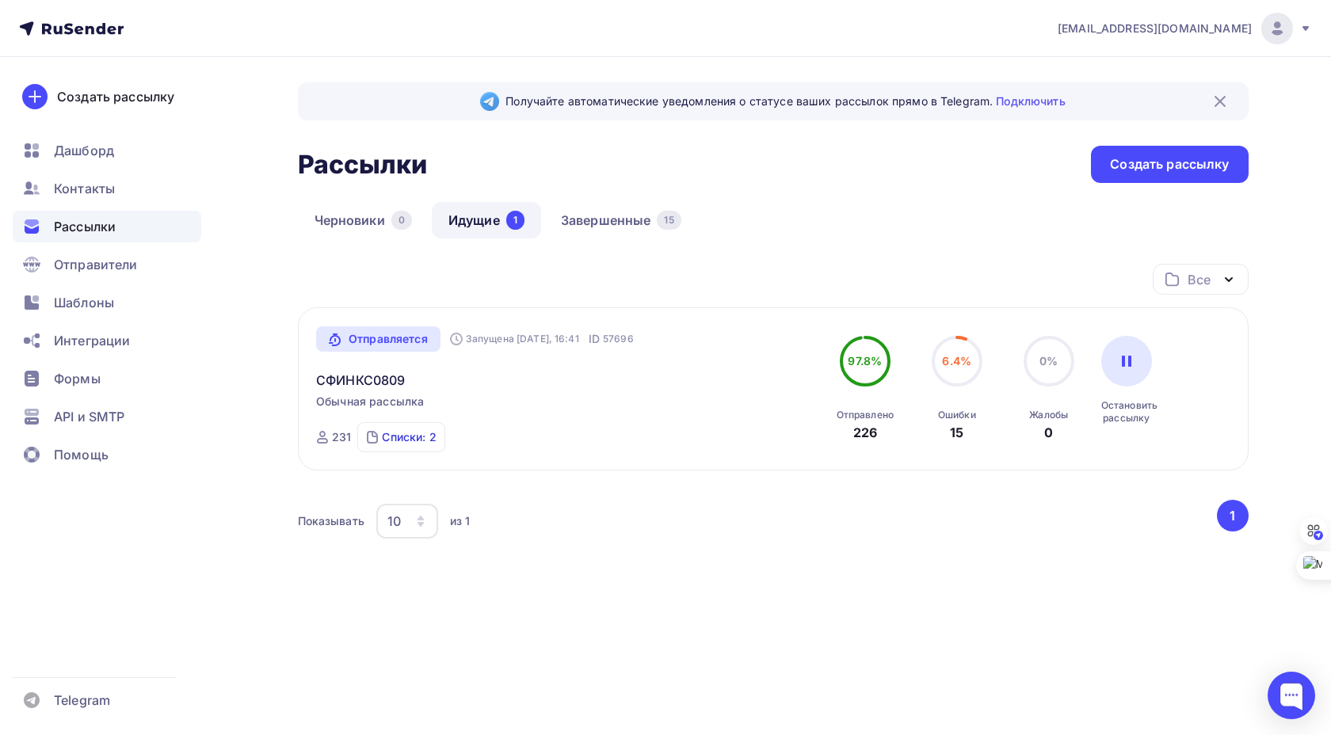
click at [402, 437] on div "Списки: 2" at bounding box center [409, 437] width 54 height 16
click at [768, 253] on div "Черновики 0 Идущие 1 Завершенные 15" at bounding box center [773, 233] width 951 height 62
